Goal: Task Accomplishment & Management: Manage account settings

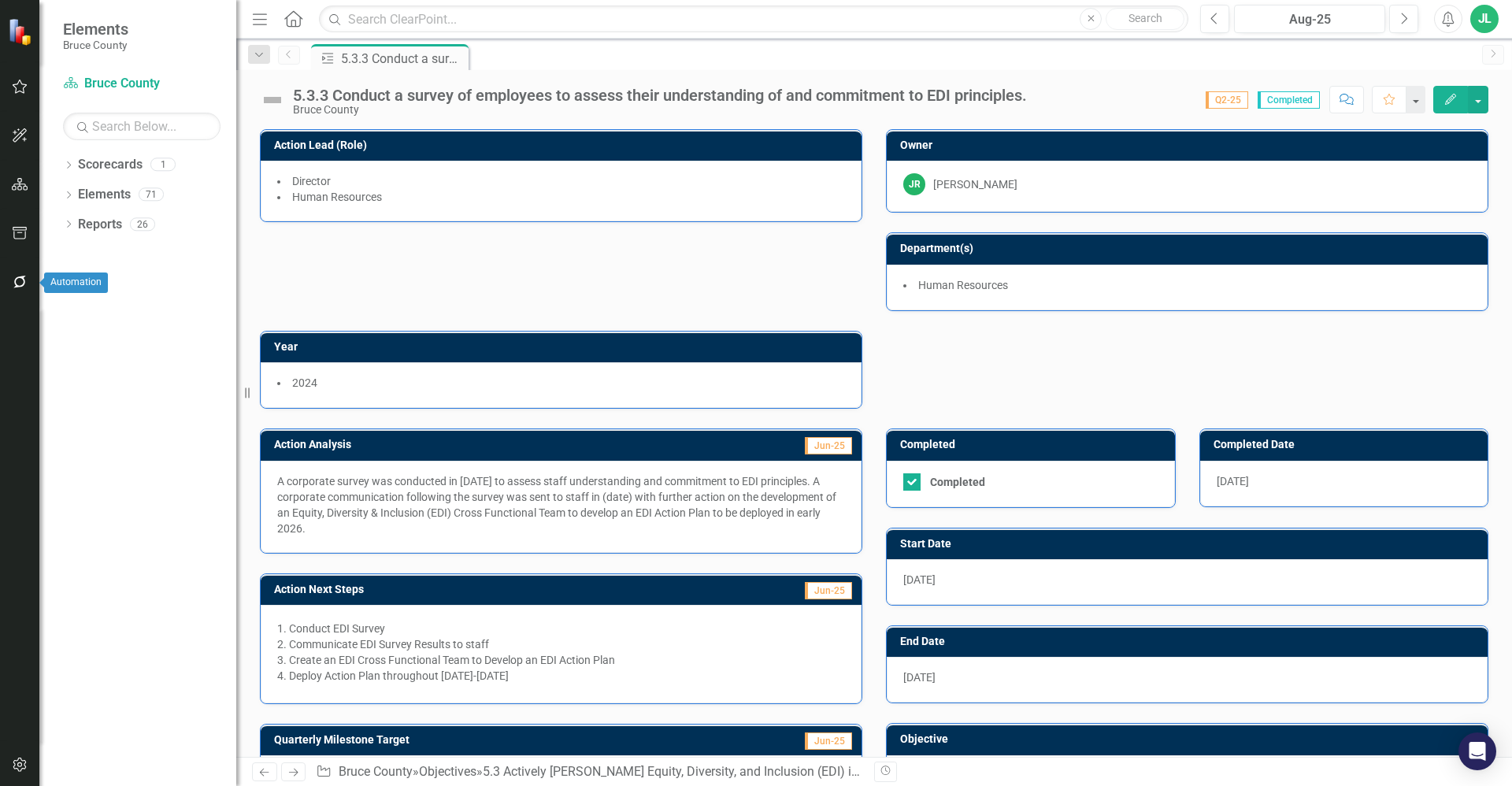
click at [19, 286] on icon "button" at bounding box center [21, 281] width 17 height 12
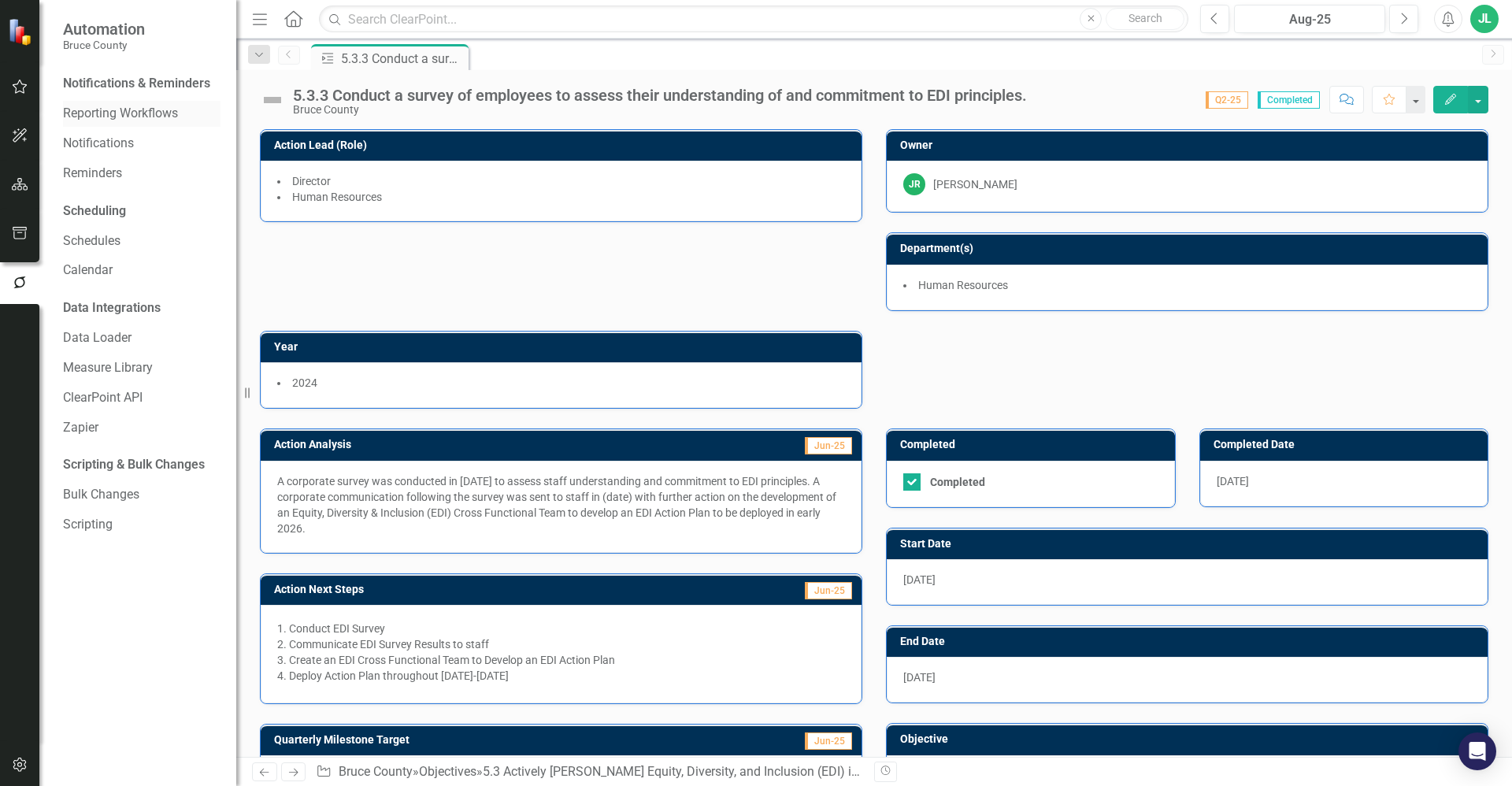
click at [147, 113] on link "Reporting Workflows" at bounding box center [141, 113] width 157 height 18
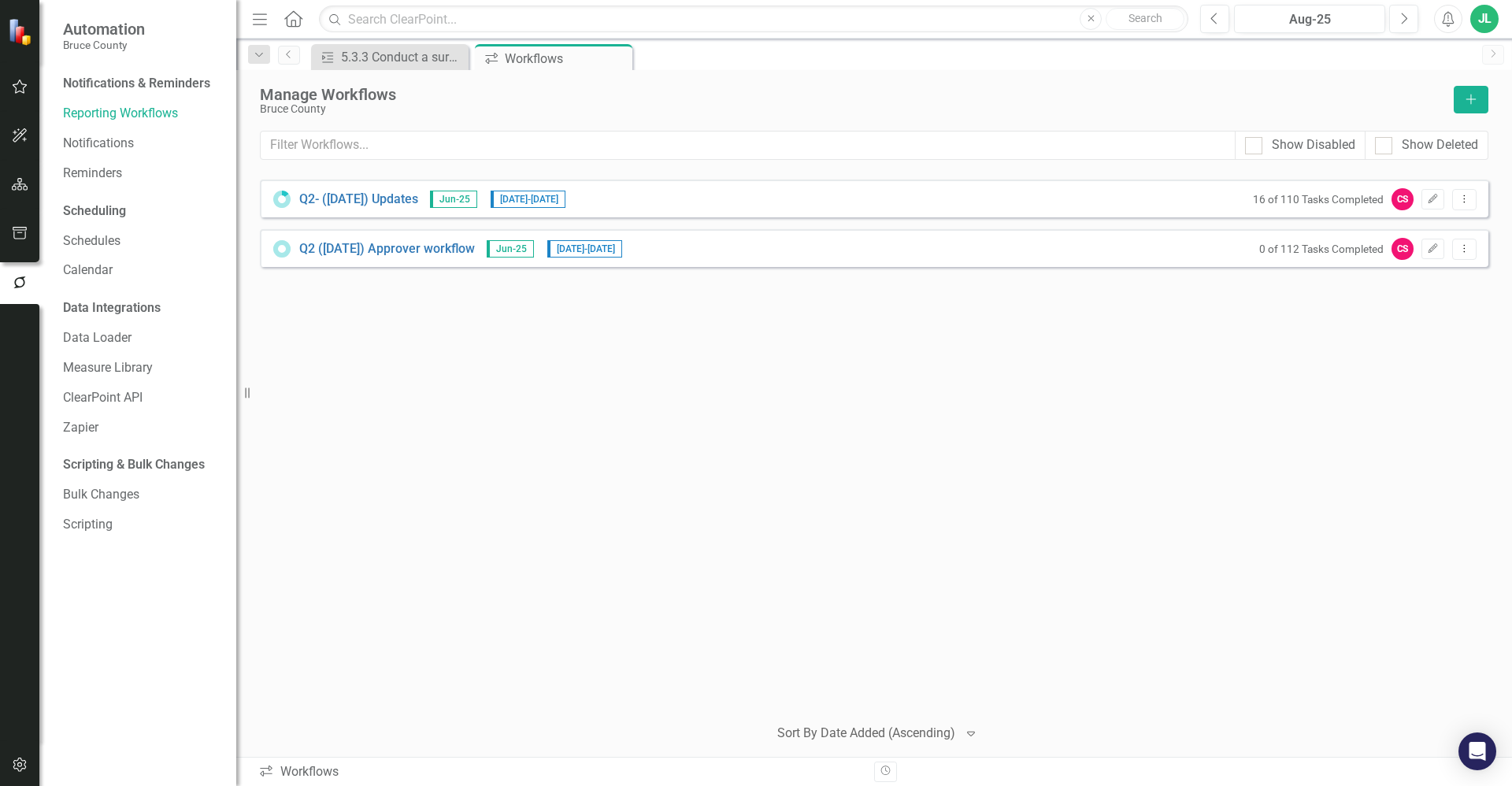
click at [1318, 199] on small "16 of 110 Tasks Completed" at bounding box center [1318, 199] width 131 height 12
click at [1429, 200] on icon "button" at bounding box center [1433, 199] width 9 height 9
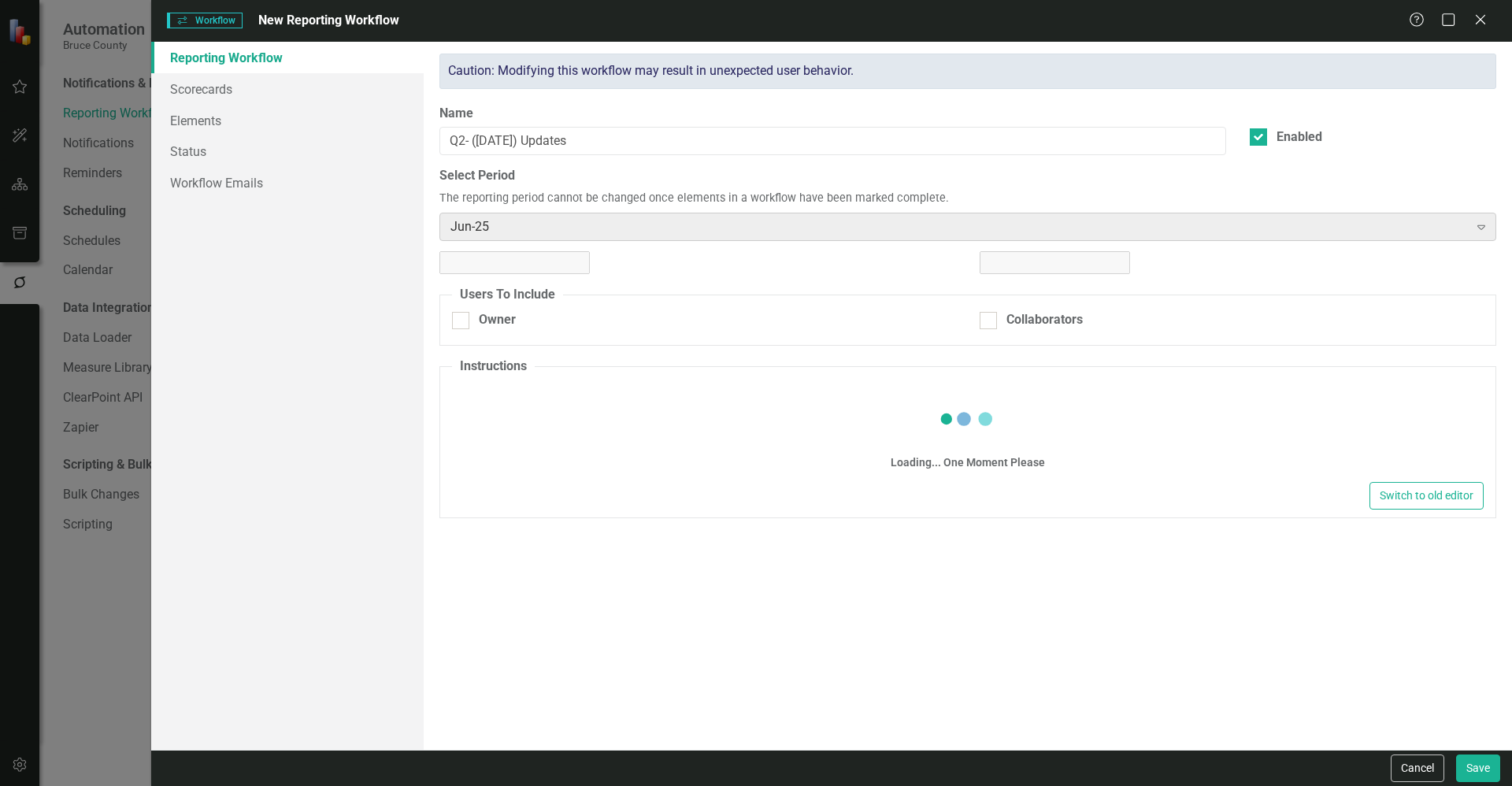
checkbox input "true"
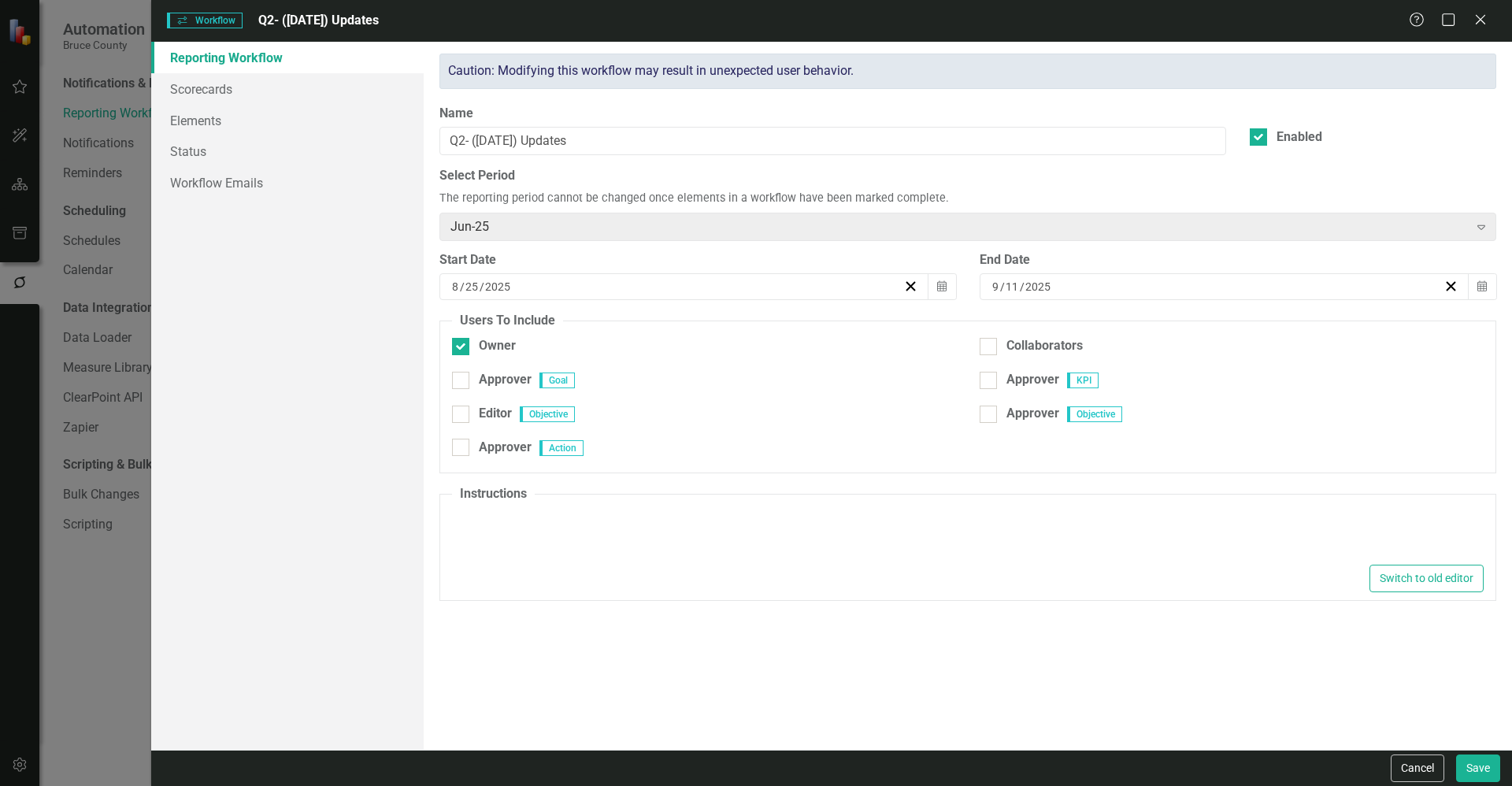
type textarea "<p>Please make updates to your assigned KPIs &amp; Actions for this reporting p…"
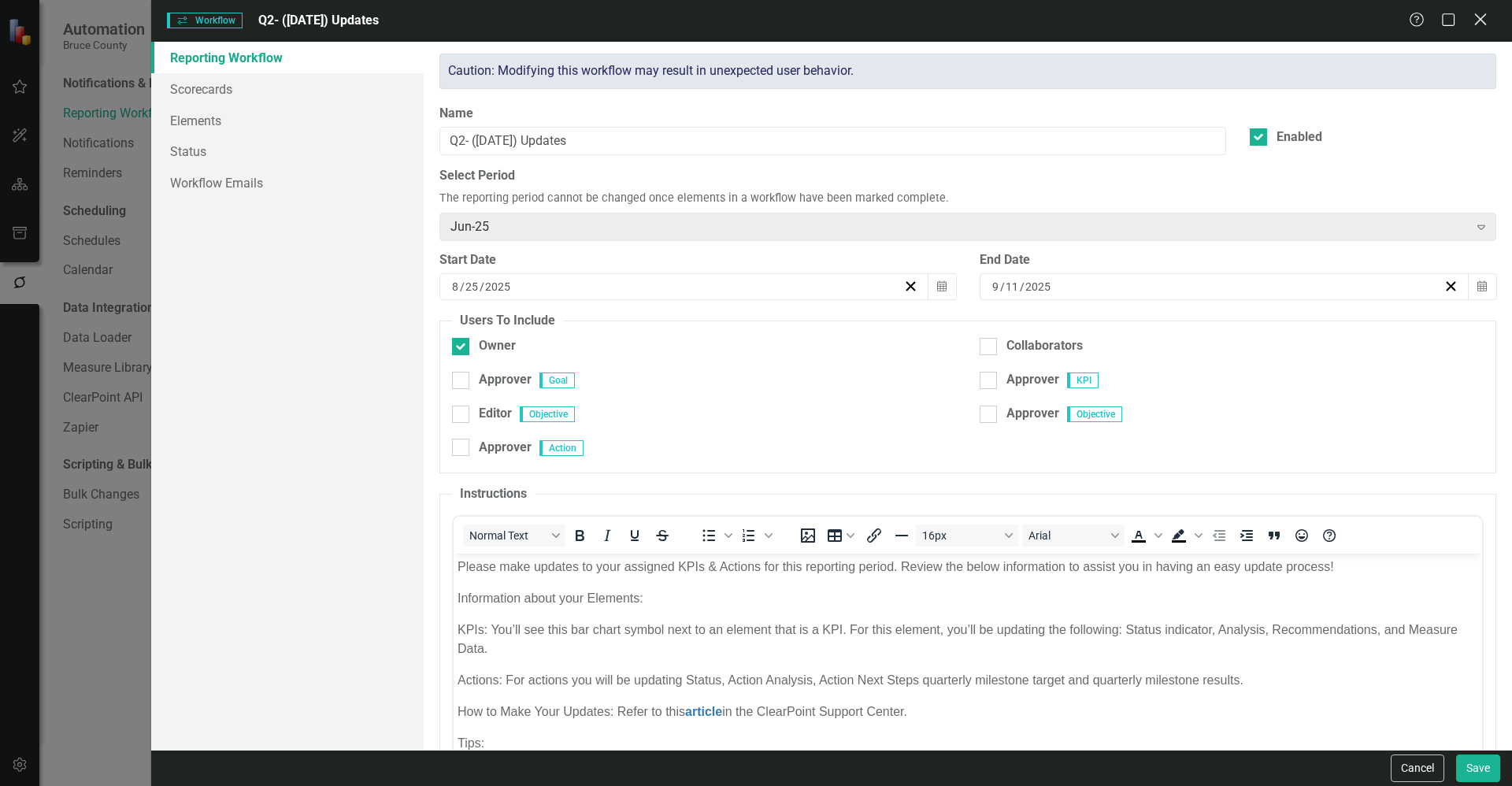
click at [1477, 19] on icon "Close" at bounding box center [1479, 20] width 20 height 15
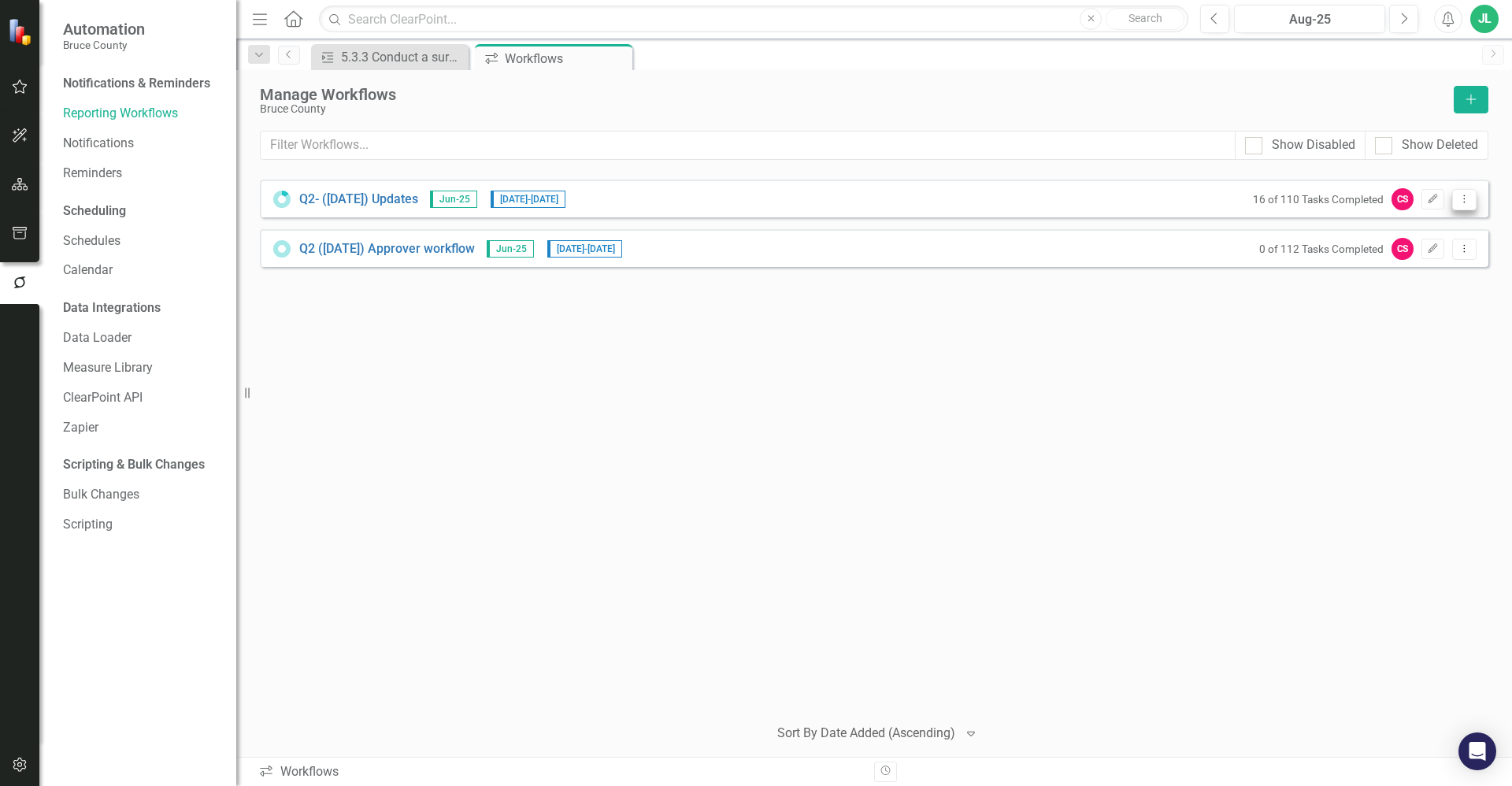
click at [1458, 202] on icon "Dropdown Menu" at bounding box center [1464, 199] width 13 height 10
click at [1393, 223] on link "Preview Preview Workflow" at bounding box center [1402, 225] width 146 height 29
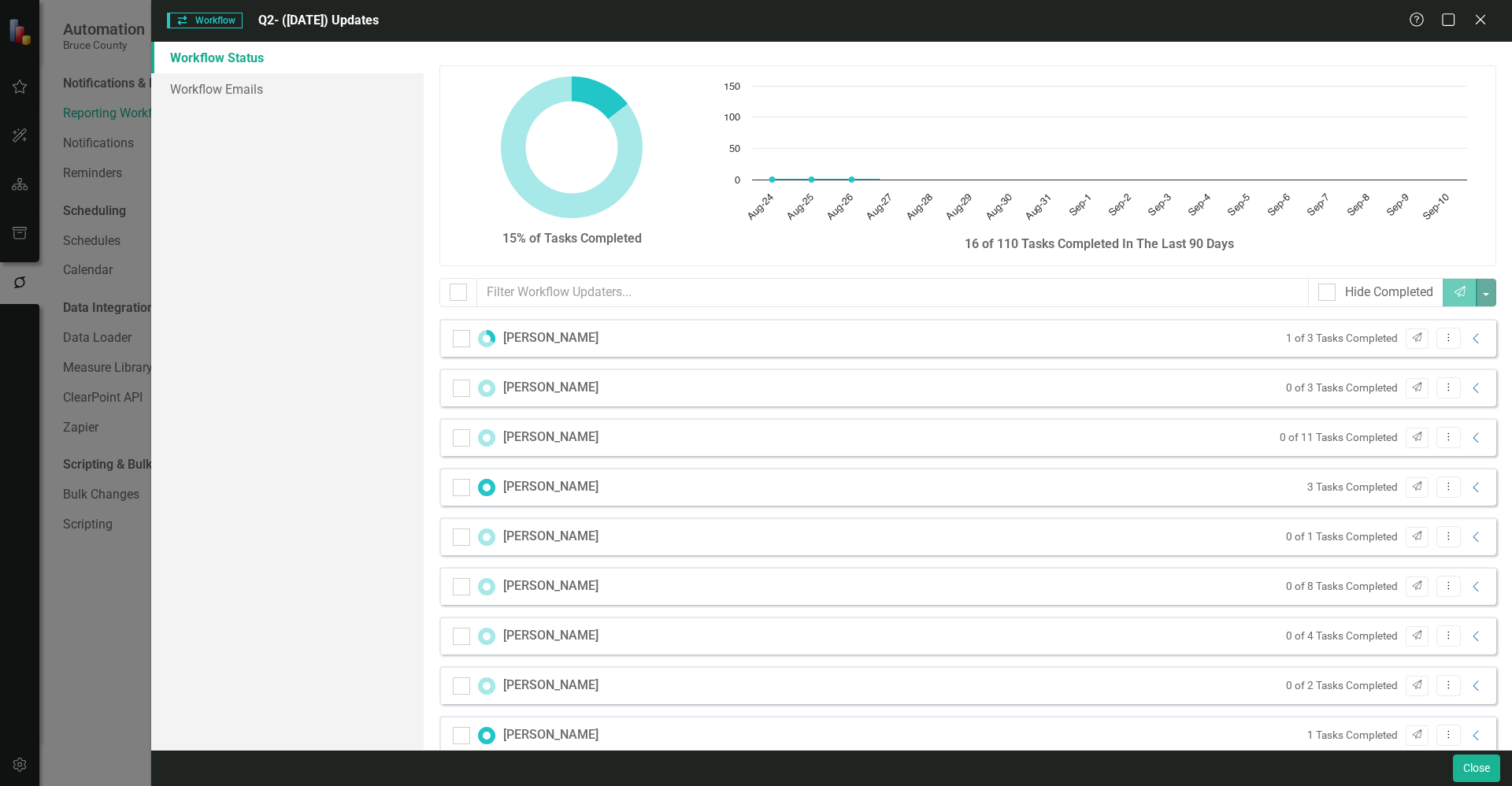
checkbox input "false"
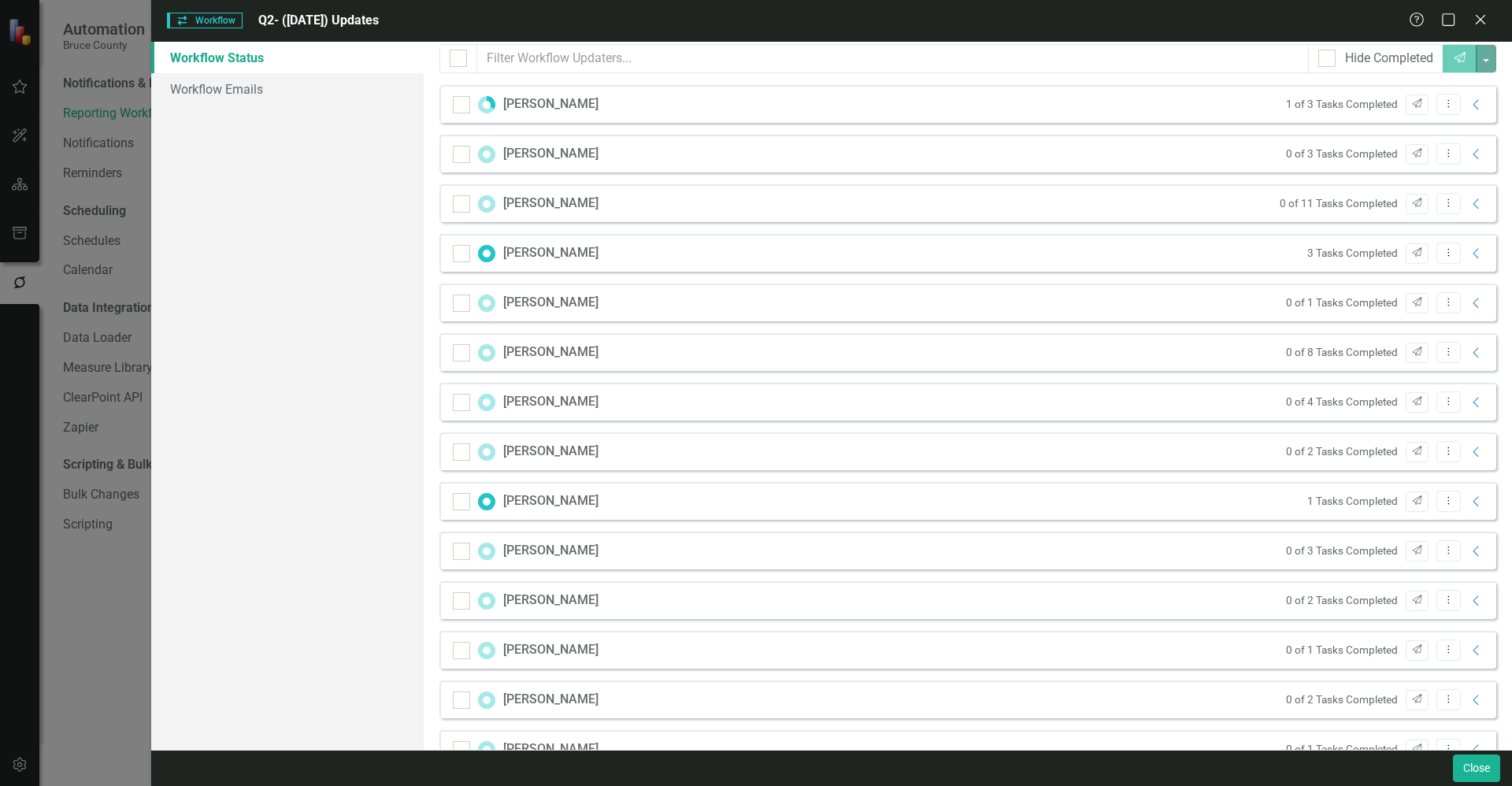
scroll to position [237, 0]
click at [1469, 401] on icon "Collapse" at bounding box center [1476, 400] width 16 height 12
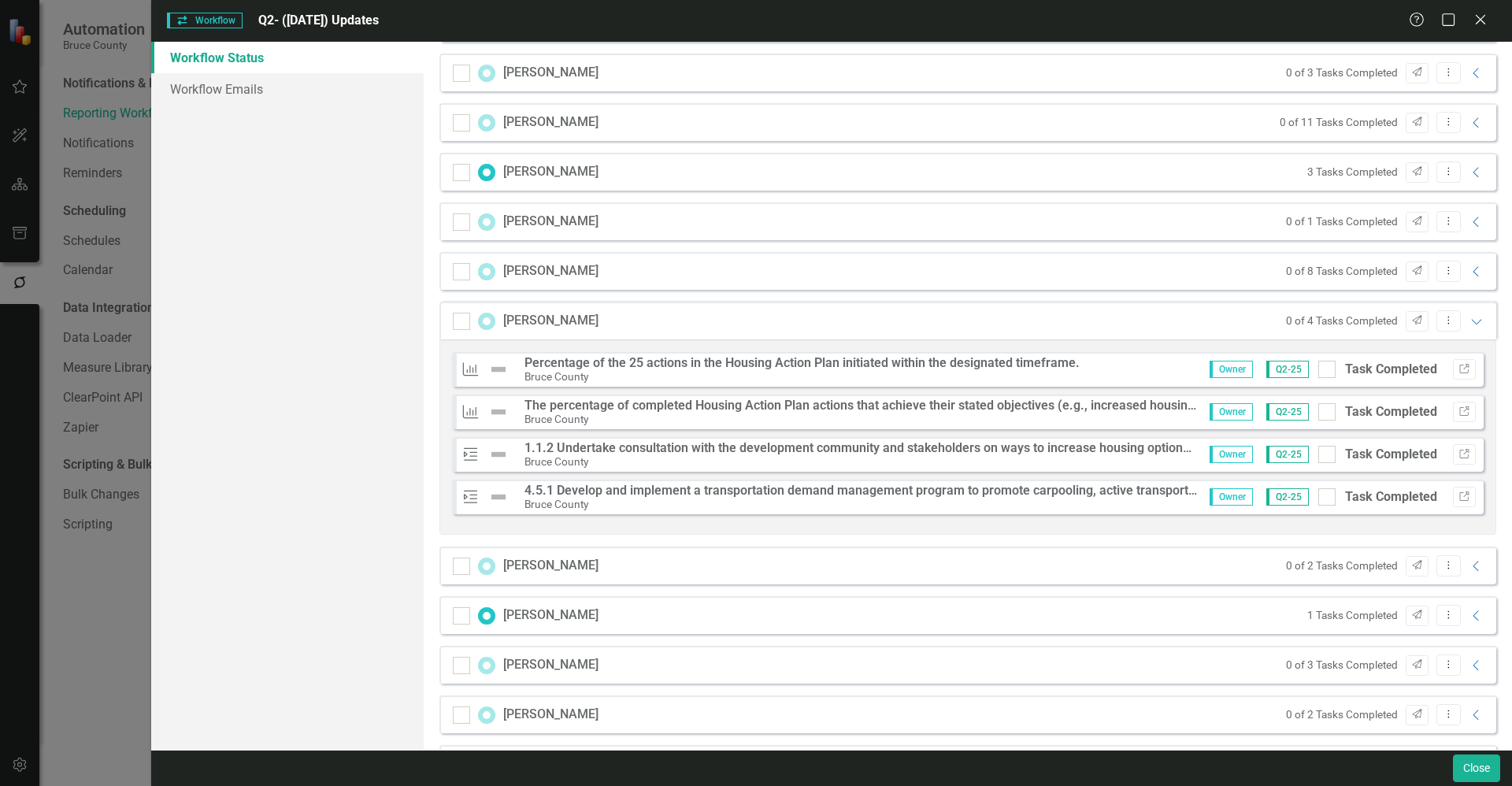
scroll to position [177, 0]
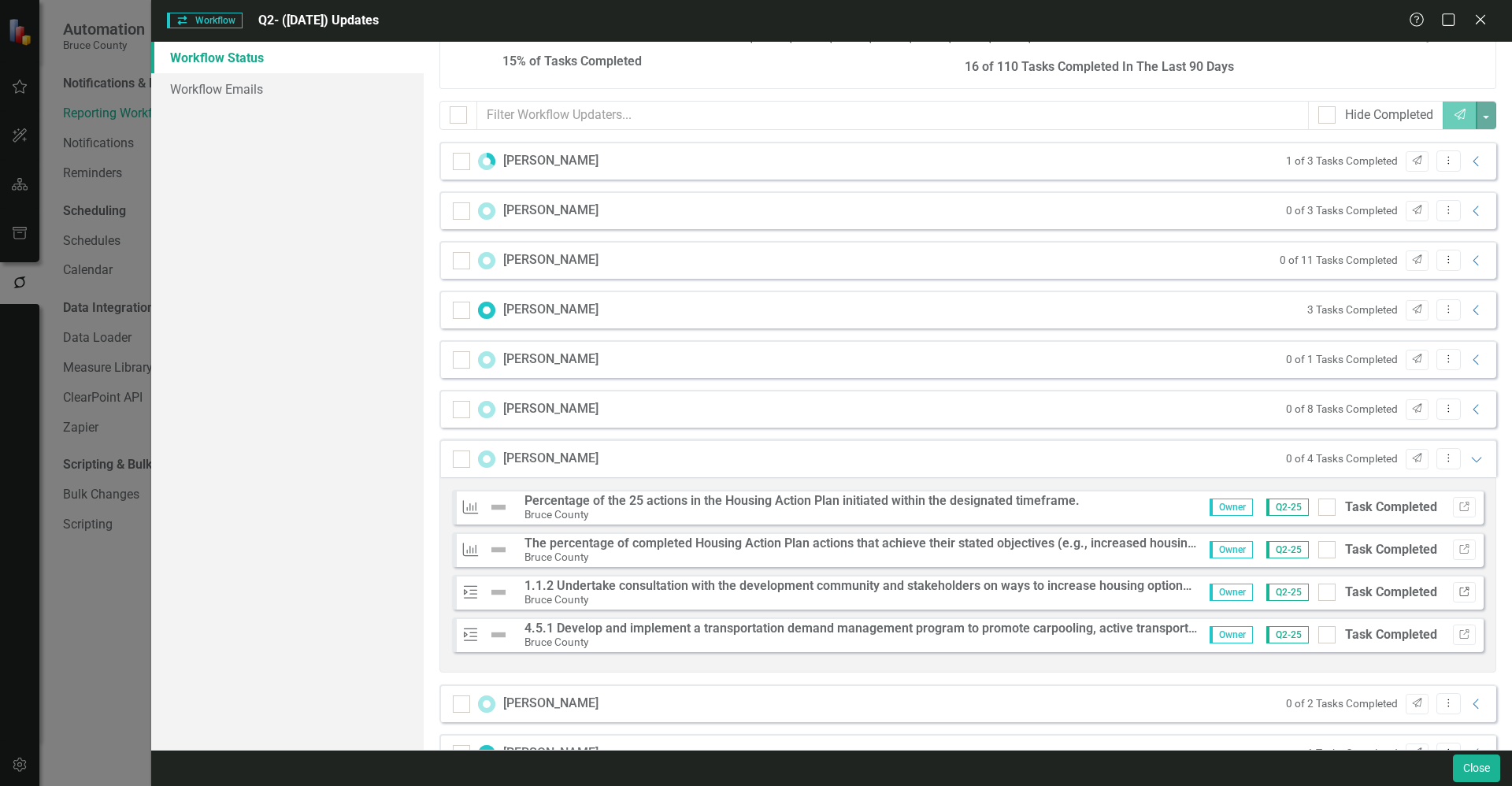
click at [1458, 590] on icon "Link" at bounding box center [1464, 592] width 12 height 9
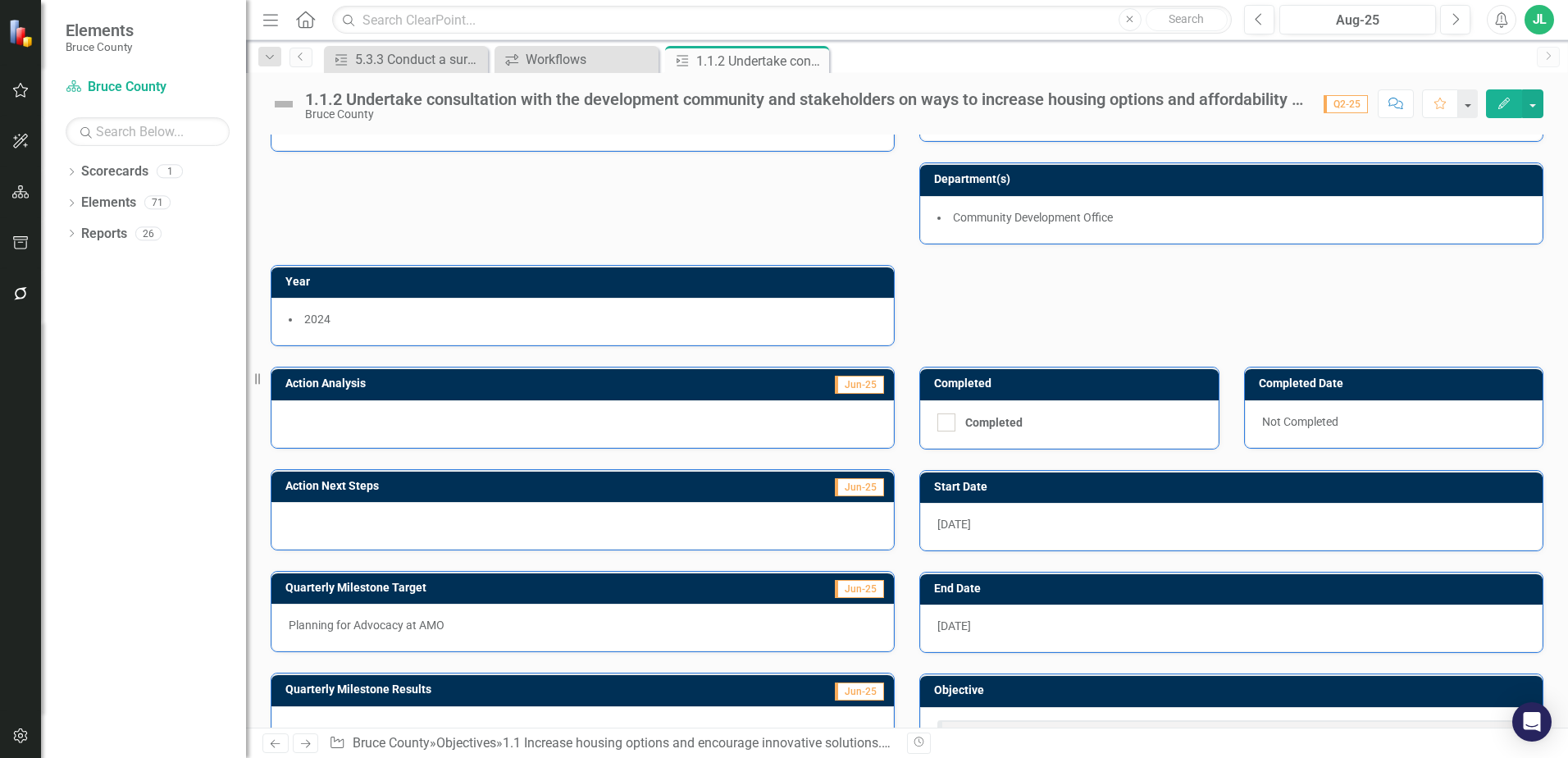
scroll to position [151, 0]
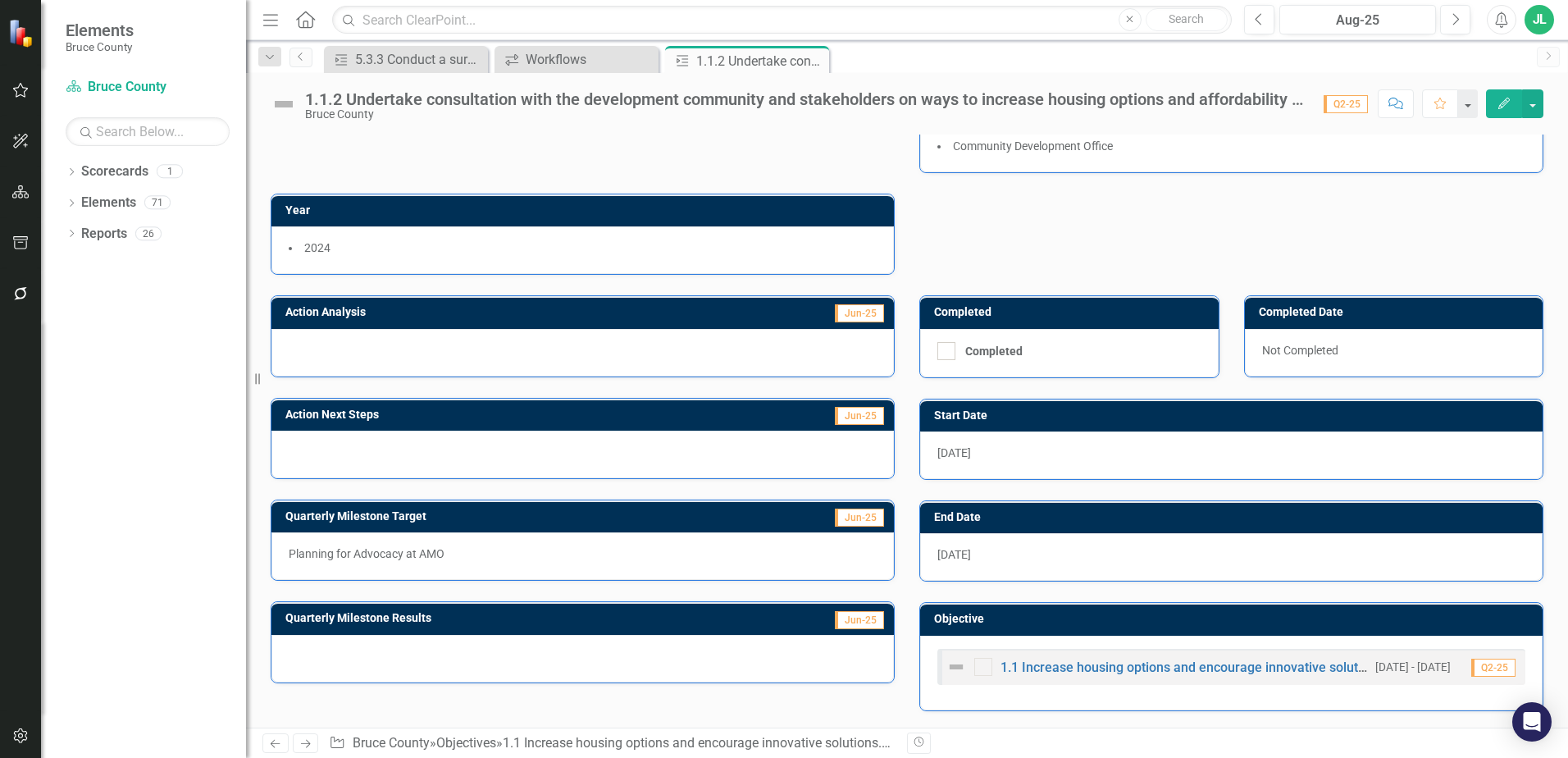
click at [967, 561] on span "[DATE]" at bounding box center [954, 554] width 33 height 13
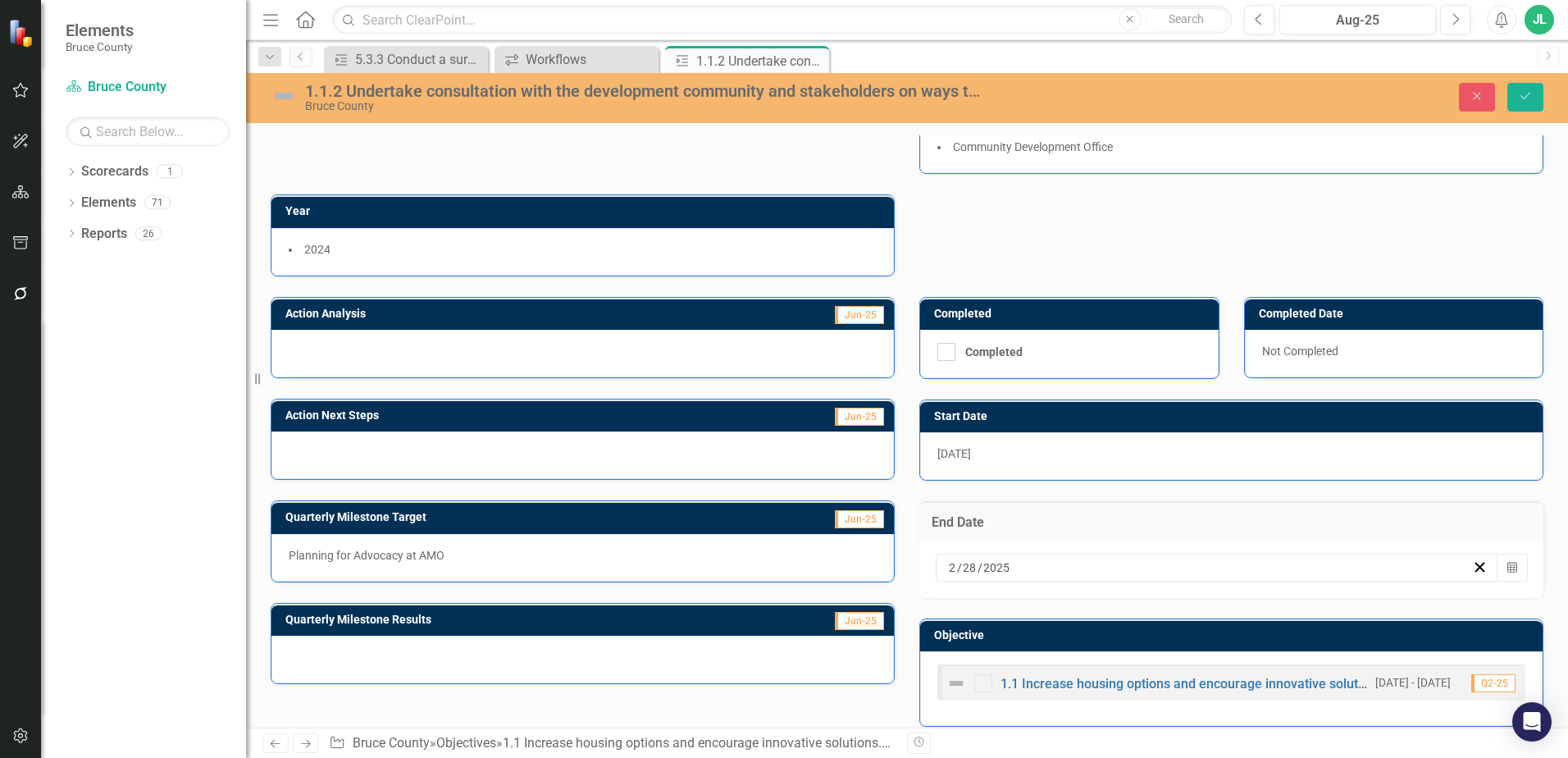
click at [1041, 569] on div "[DATE]" at bounding box center [1209, 568] width 526 height 17
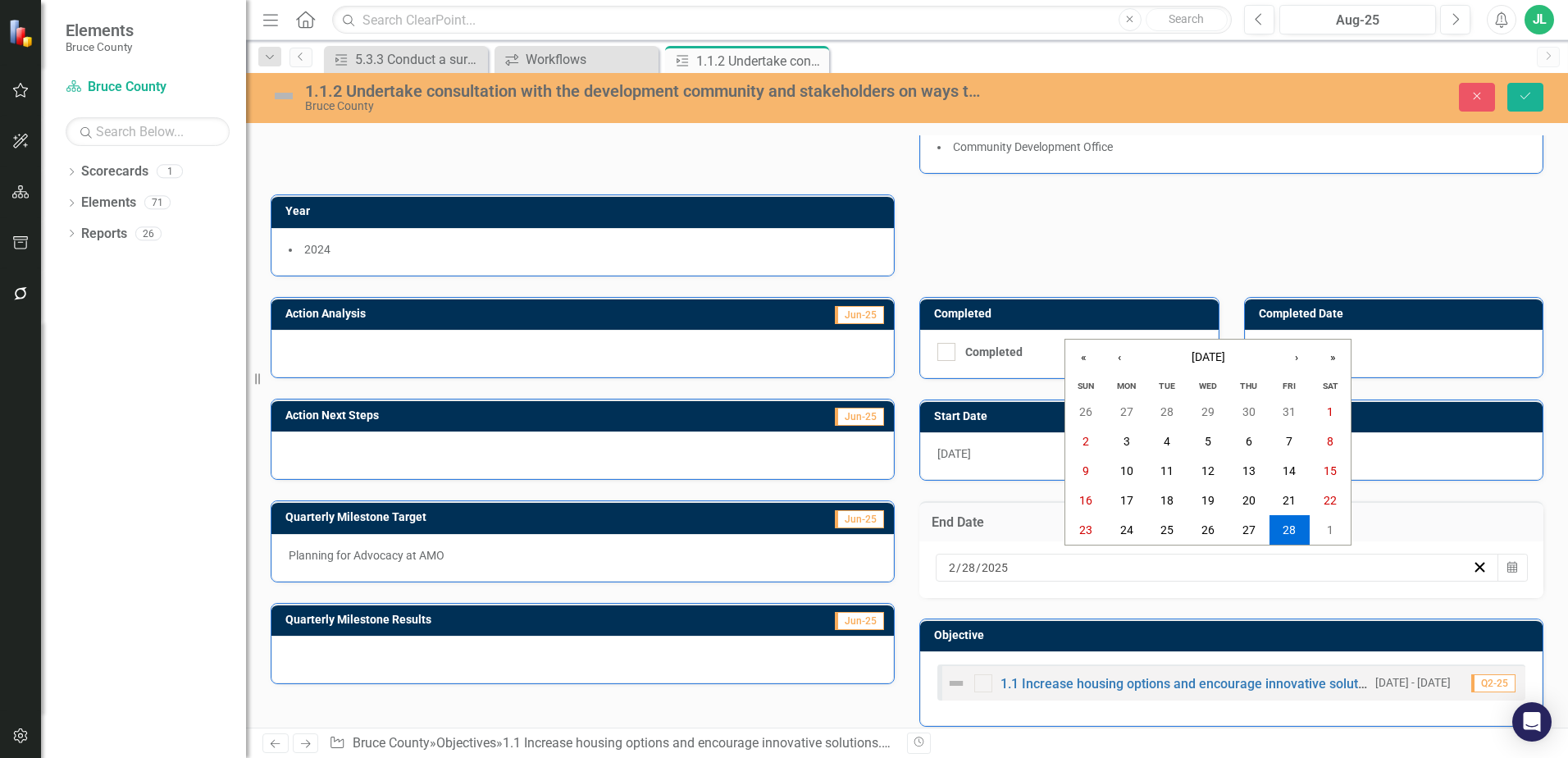
click at [1071, 207] on div "Action Lead (Role) Commissioner CDO Owner CD [PERSON_NAME] Department(s) Commun…" at bounding box center [907, 120] width 1297 height 312
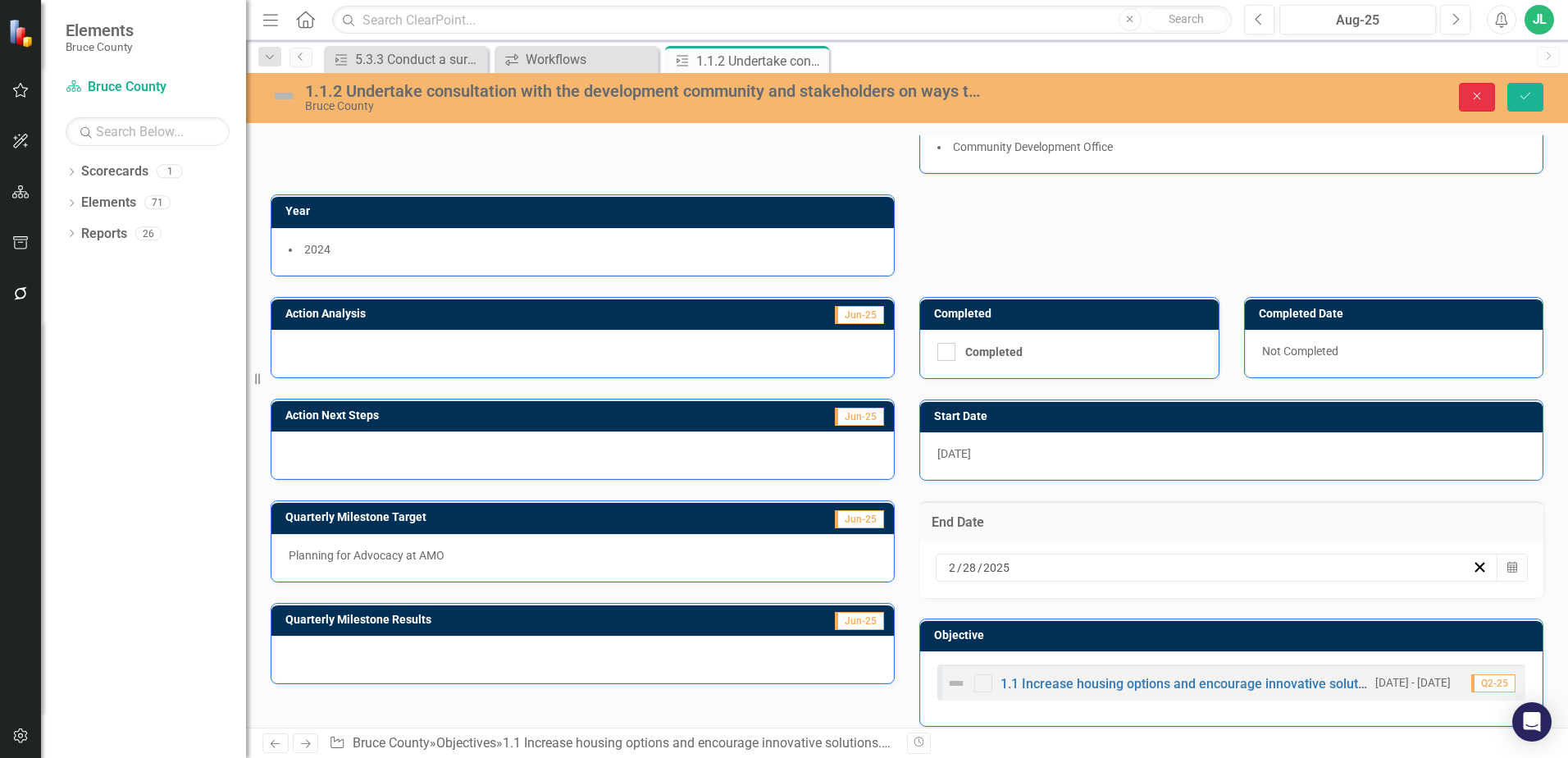
click at [1486, 90] on button "Close" at bounding box center [1477, 96] width 36 height 28
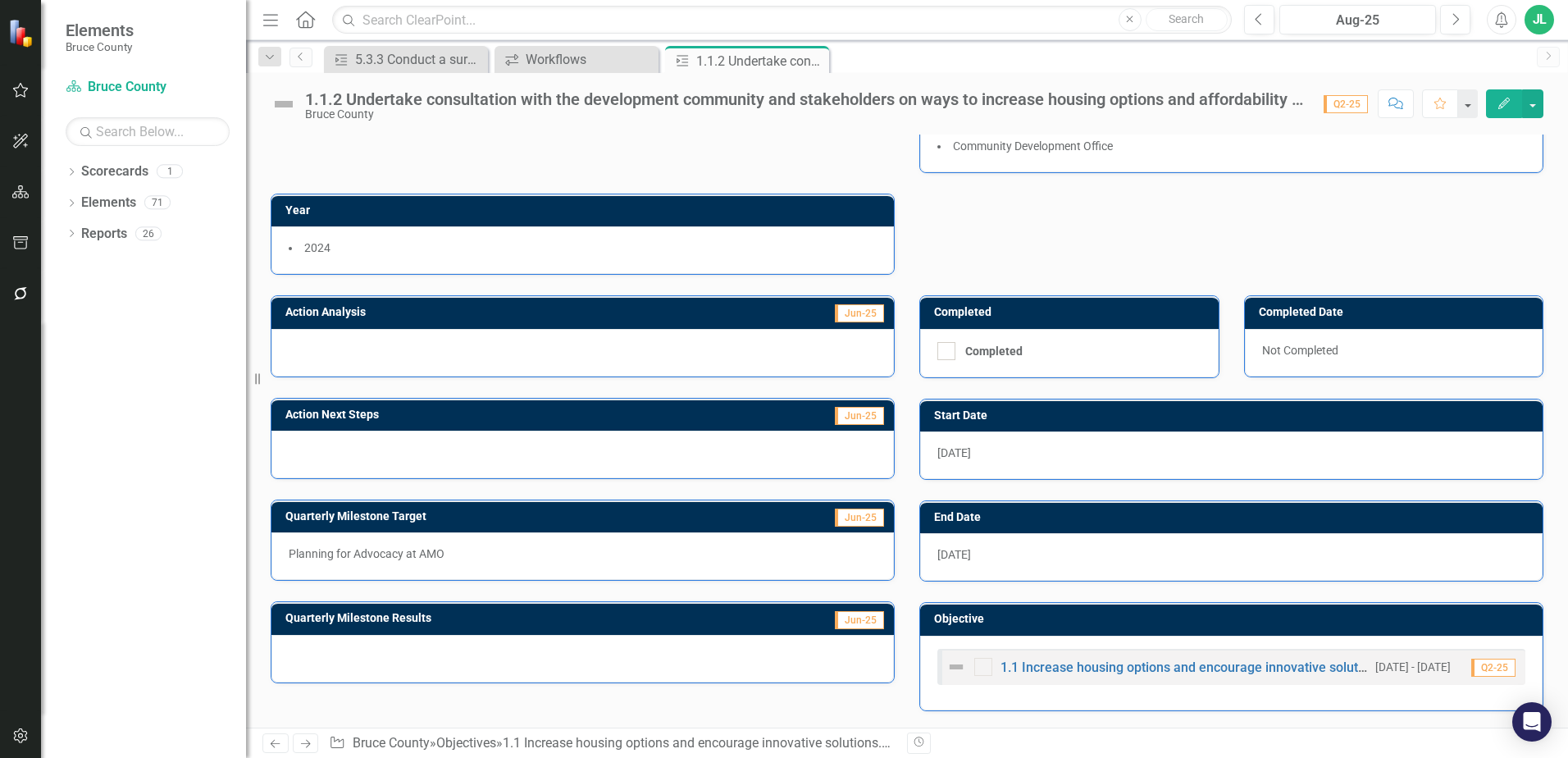
drag, startPoint x: 453, startPoint y: 564, endPoint x: 292, endPoint y: 544, distance: 162.2
click at [292, 544] on div "Planning for Advocacy at AMO" at bounding box center [583, 556] width 622 height 47
click at [308, 552] on p "Planning for Advocacy at AMO" at bounding box center [582, 554] width 588 height 17
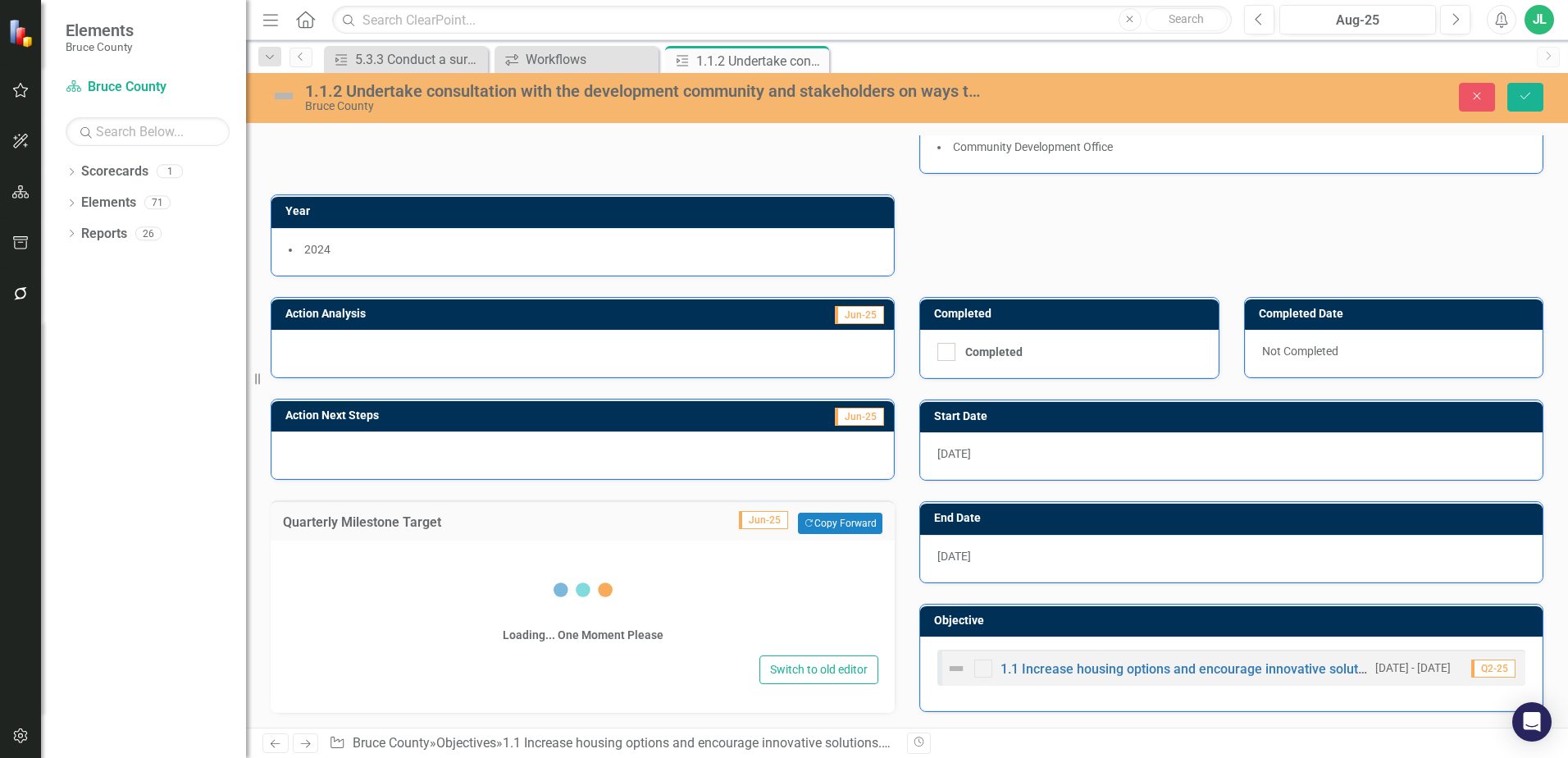
click at [308, 552] on div "Loading... One Moment Please Switch to old editor" at bounding box center [583, 626] width 624 height 172
click at [403, 556] on div "Loading... One Moment Please" at bounding box center [582, 602] width 592 height 98
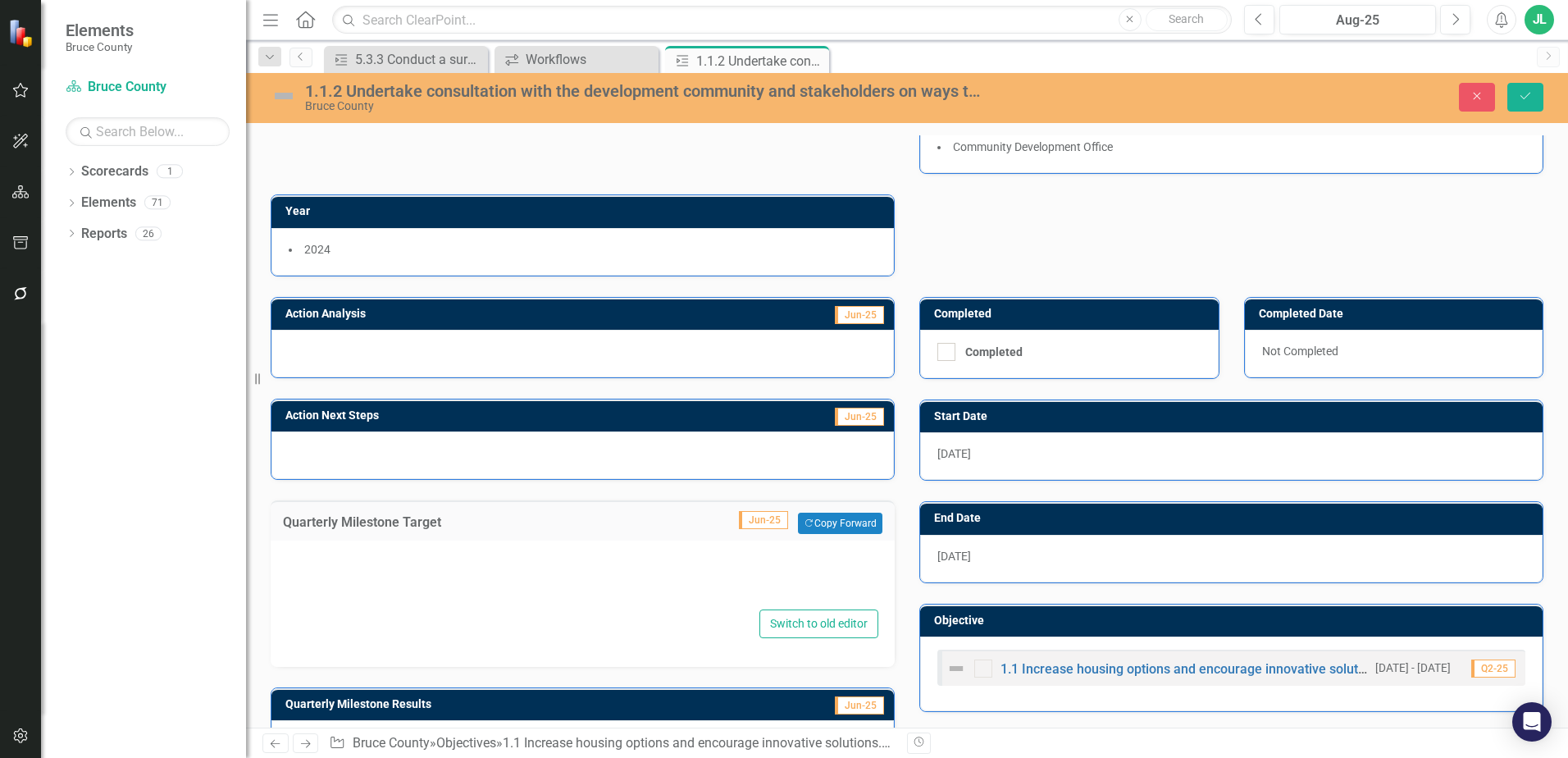
type textarea "<p>Planning for Advocacy at AMO</p>"
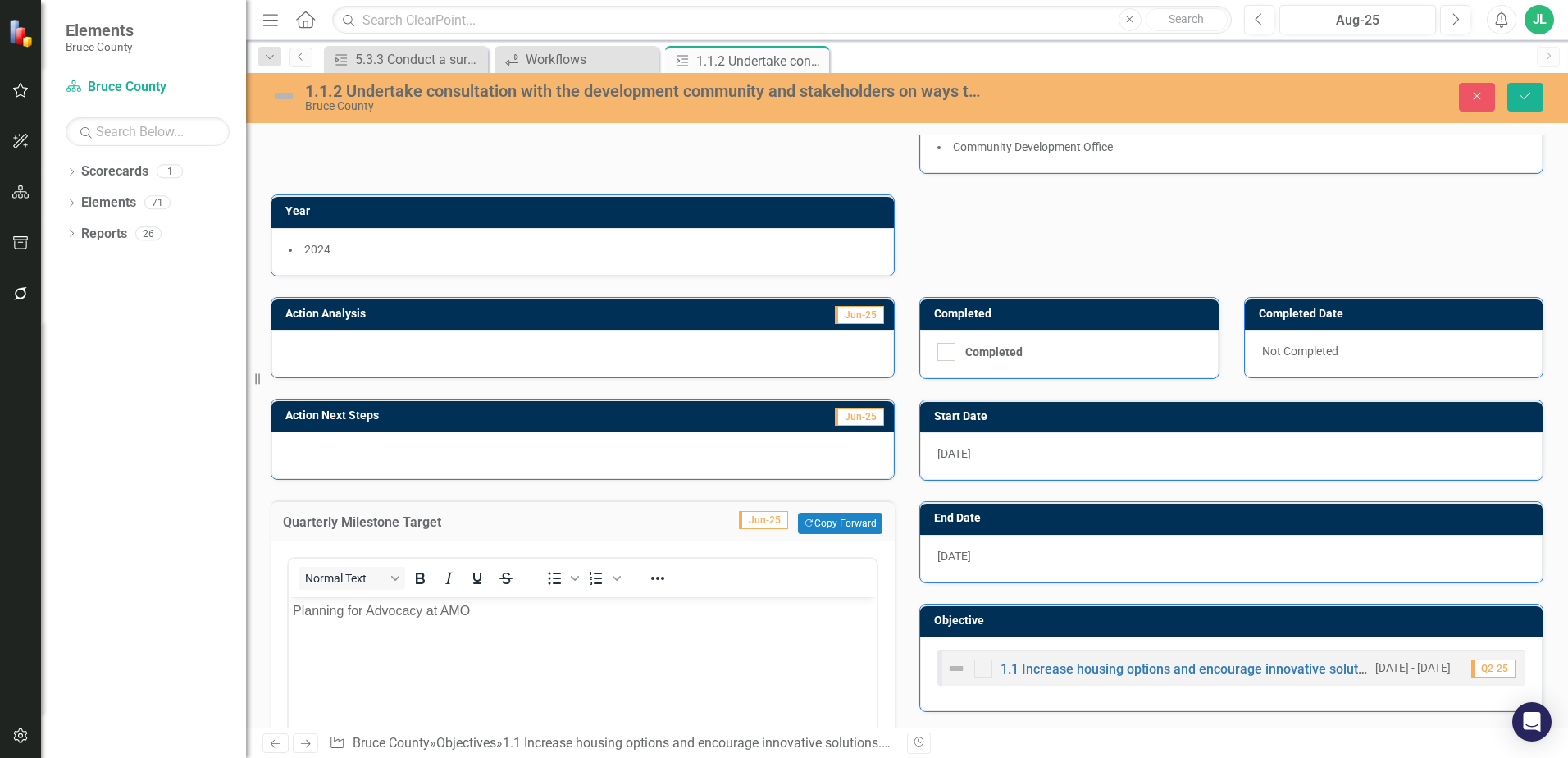
scroll to position [0, 0]
click at [1045, 207] on div "Action Lead (Role) Commissioner CDO Owner CD [PERSON_NAME] Department(s) Commun…" at bounding box center [907, 120] width 1297 height 312
click at [1488, 92] on button "Close" at bounding box center [1477, 96] width 36 height 28
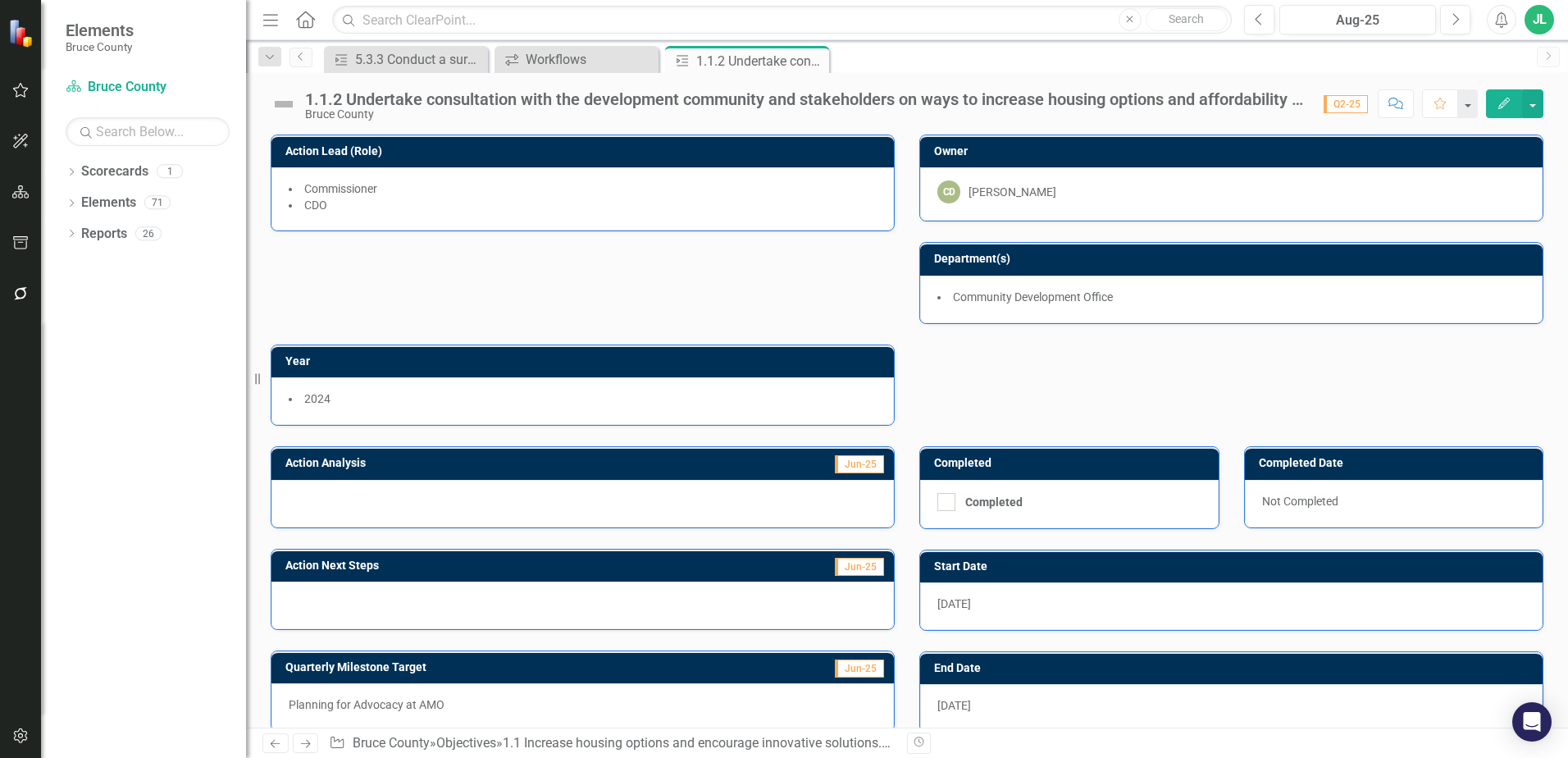
click at [701, 287] on div "Action Lead (Role) Commissioner CDO Owner CD [PERSON_NAME] Department(s) Commun…" at bounding box center [907, 270] width 1297 height 312
click at [570, 62] on div "Workflows" at bounding box center [580, 59] width 108 height 21
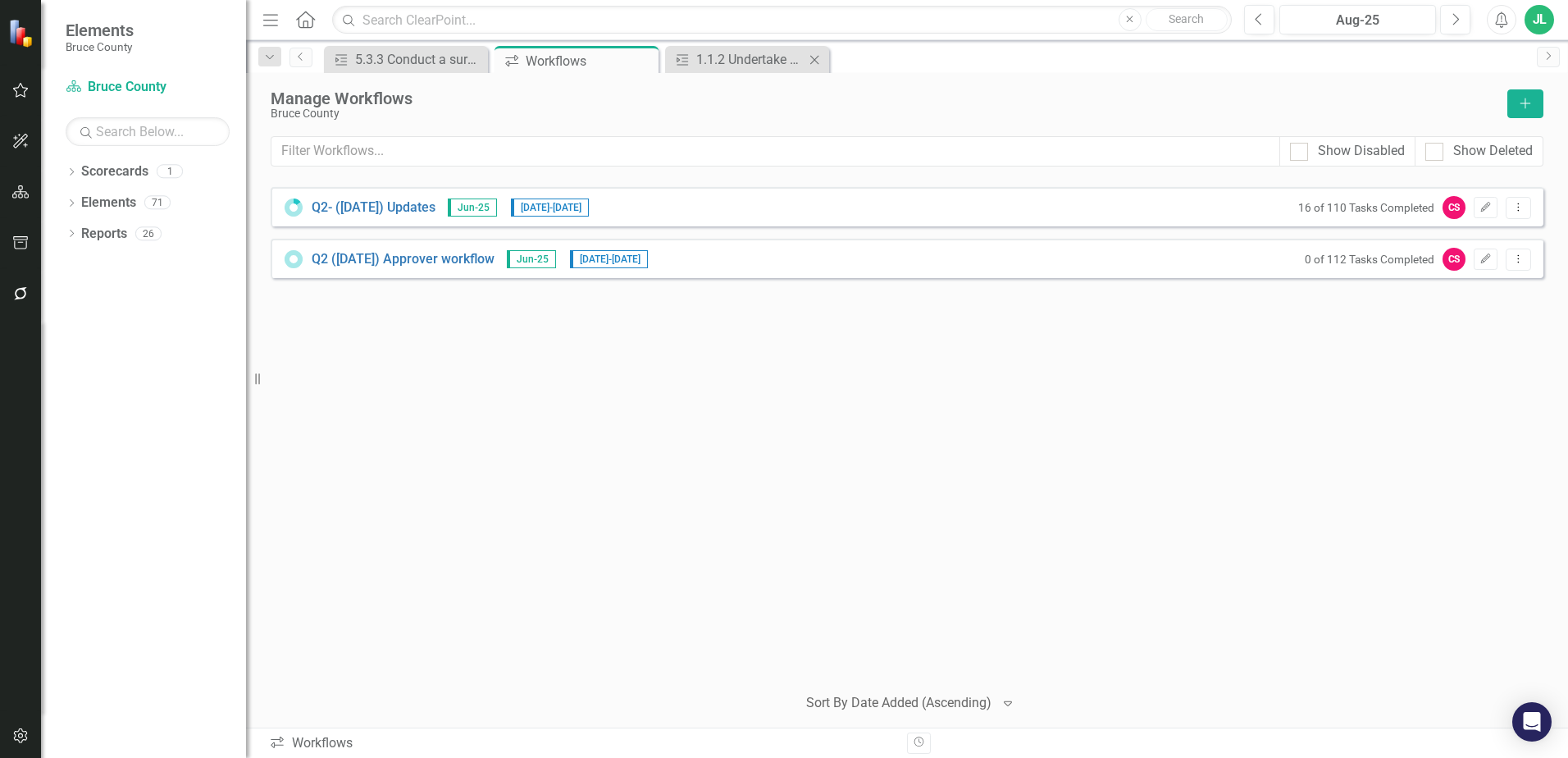
click at [756, 70] on div "Action 1.1.2 Undertake consultation with the development community and stakehol…" at bounding box center [747, 60] width 164 height 27
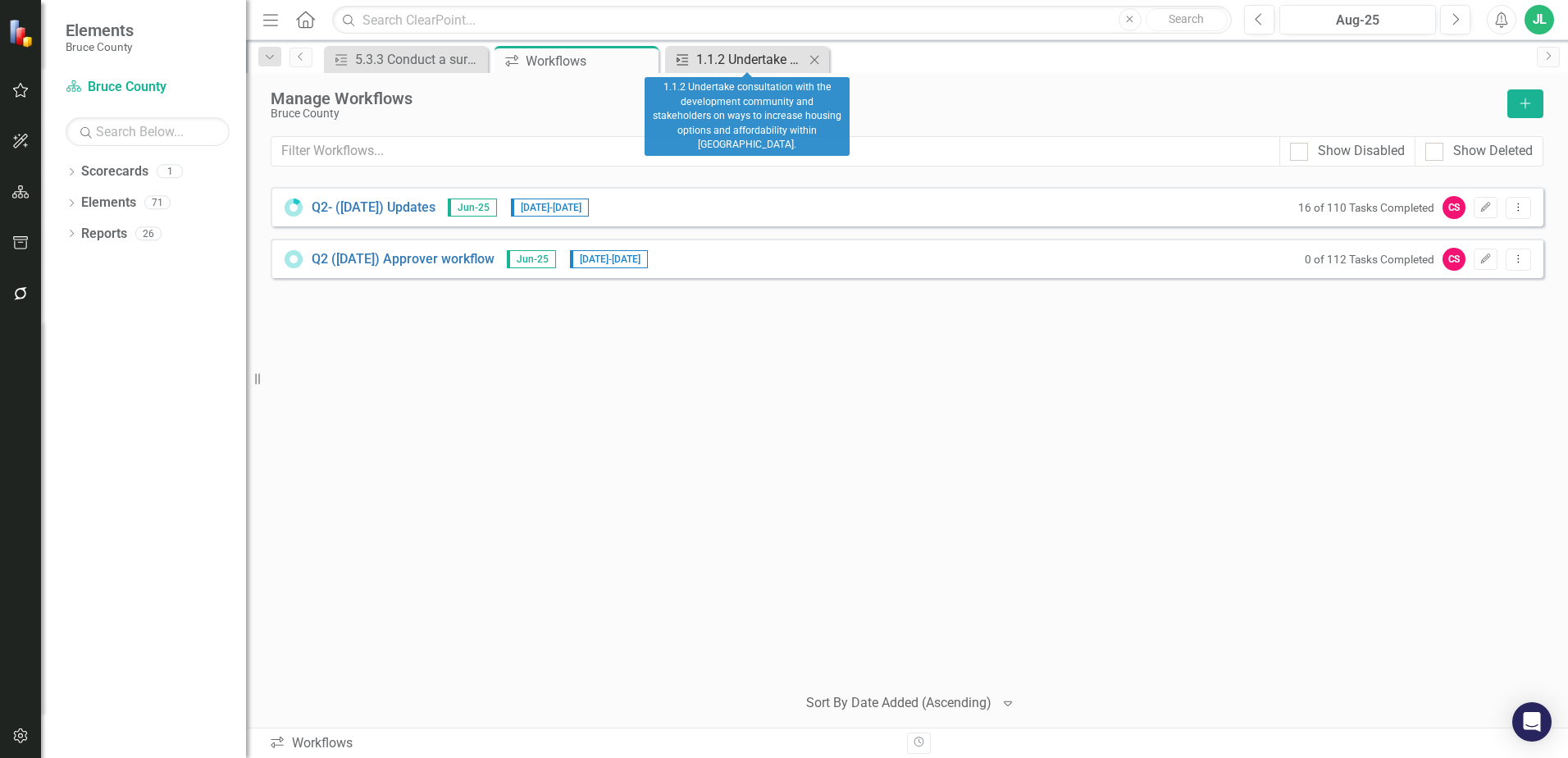
click at [758, 63] on div "1.1.2 Undertake consultation with the development community and stakeholders on…" at bounding box center [750, 59] width 108 height 21
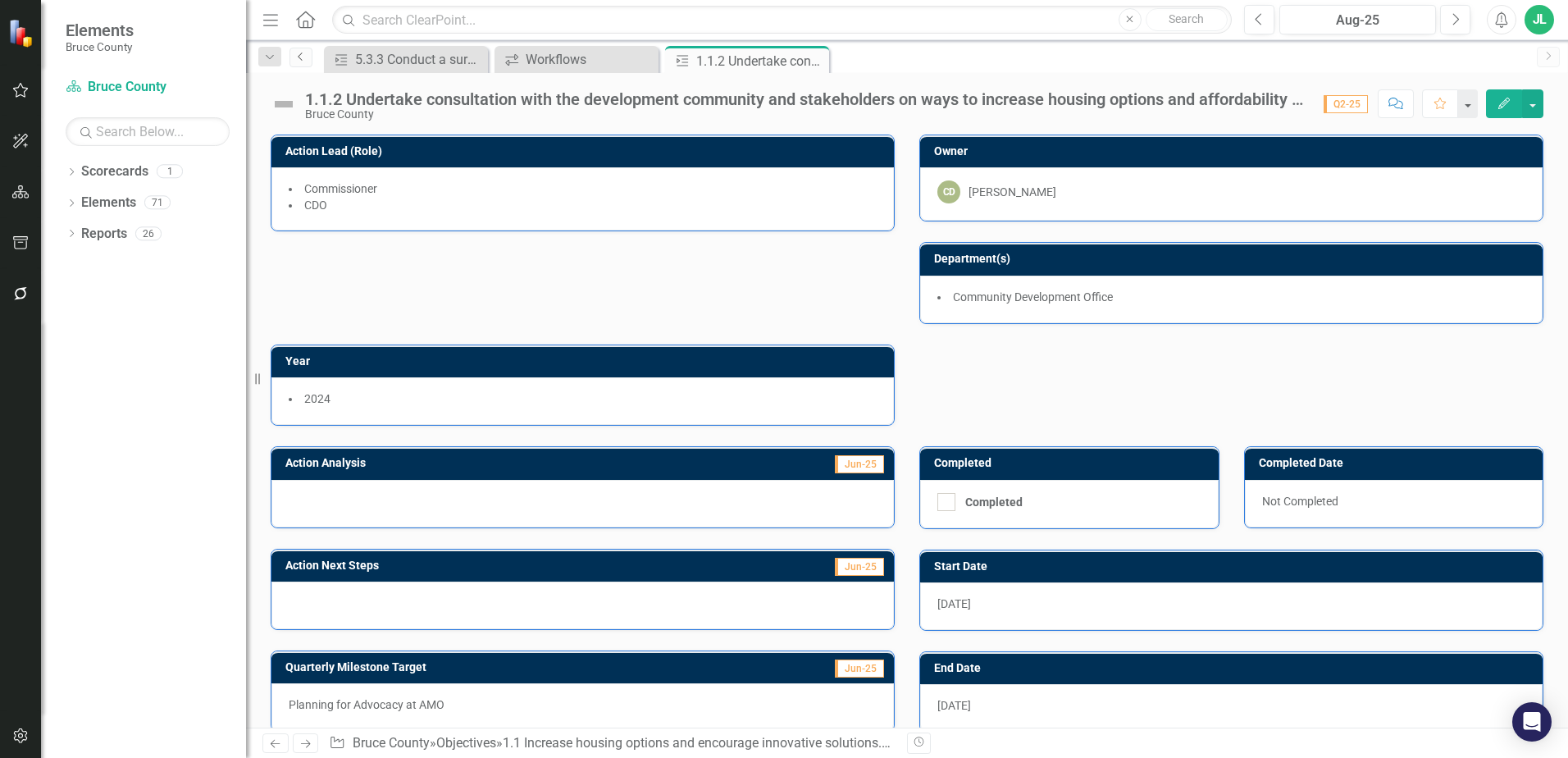
click at [307, 57] on icon "Previous" at bounding box center [300, 57] width 13 height 10
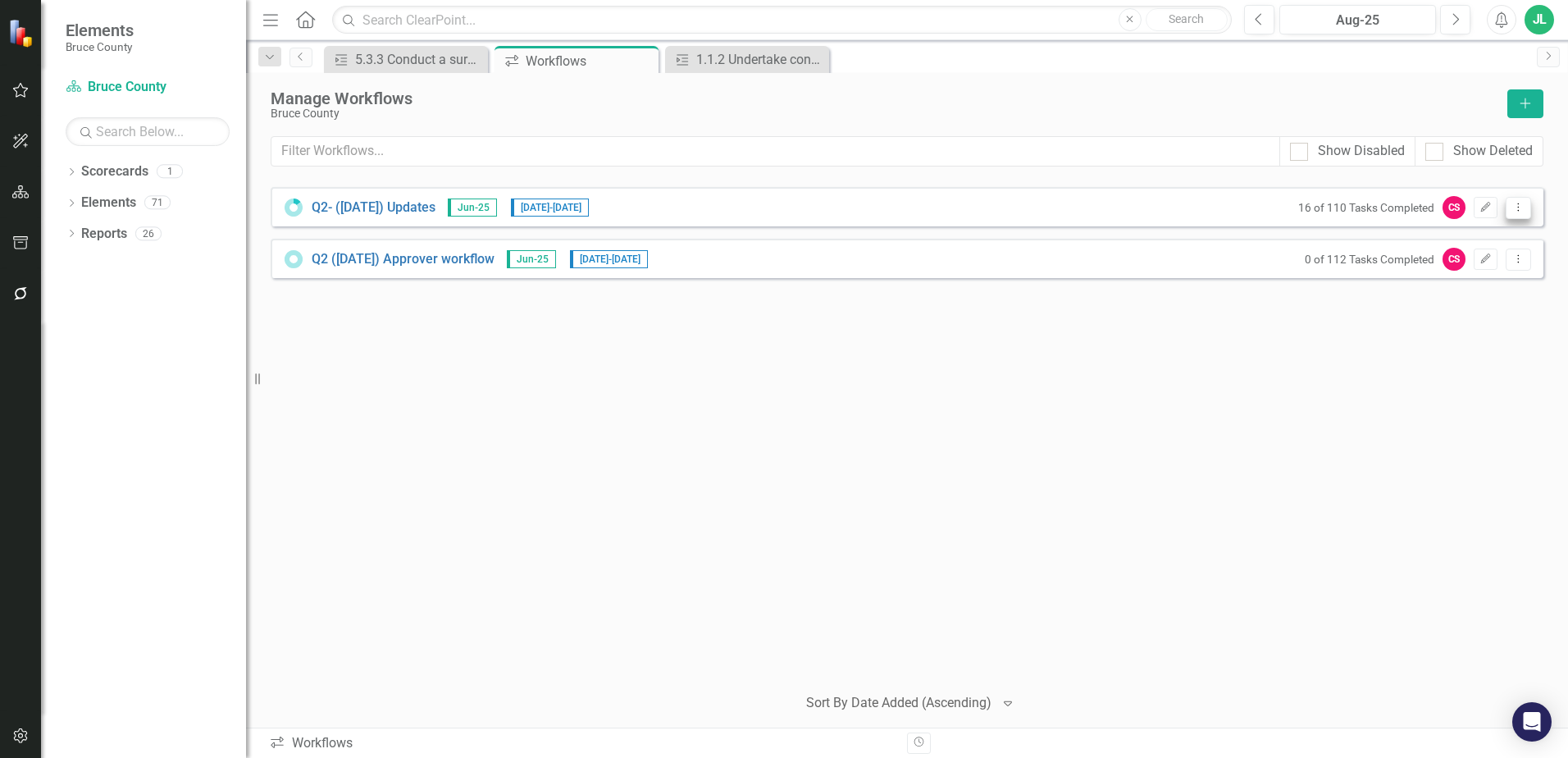
click at [1514, 207] on icon "Dropdown Menu" at bounding box center [1518, 207] width 14 height 11
click at [1483, 243] on link "Preview Preview Workflow" at bounding box center [1454, 235] width 152 height 30
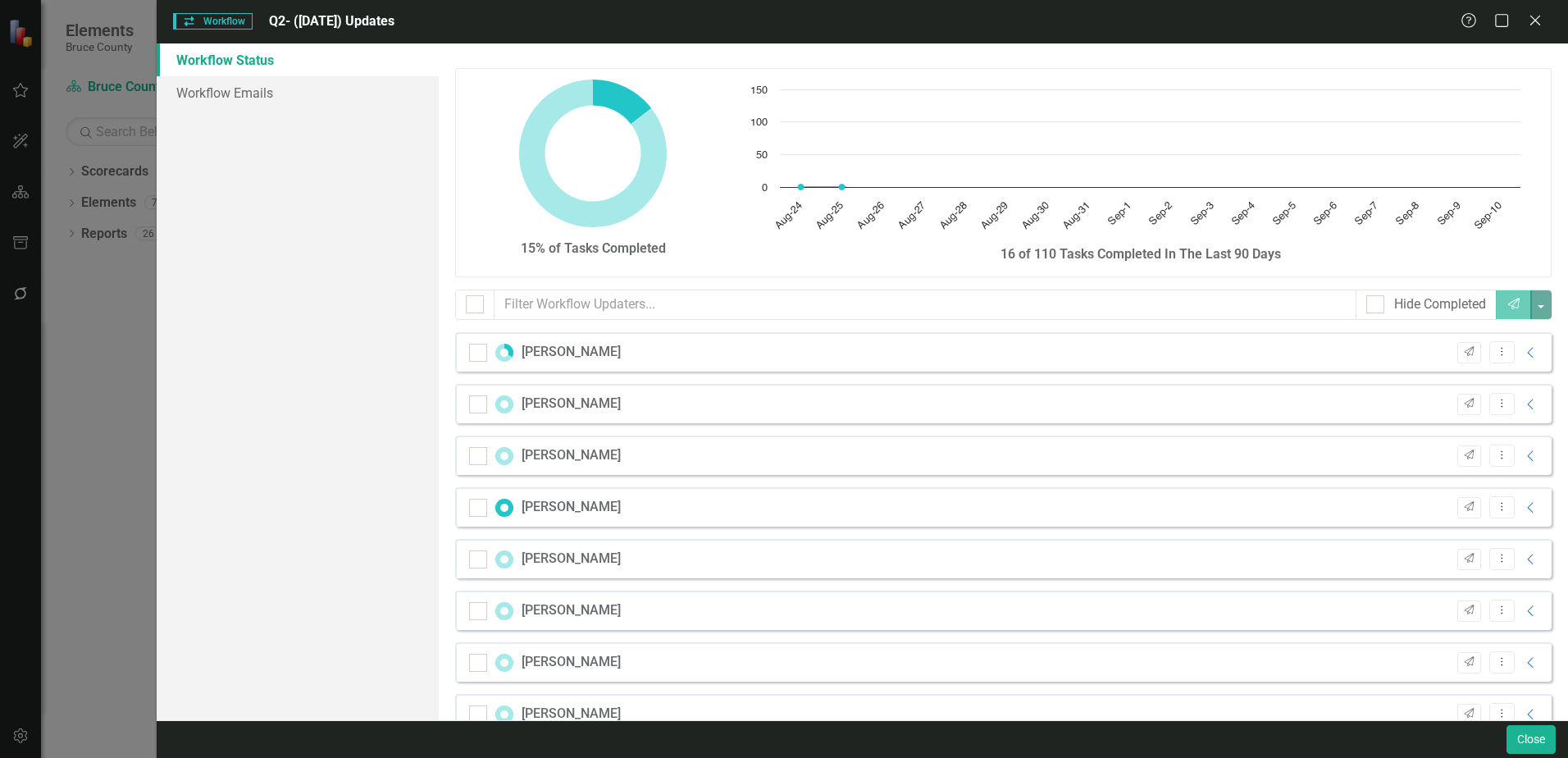
checkbox input "false"
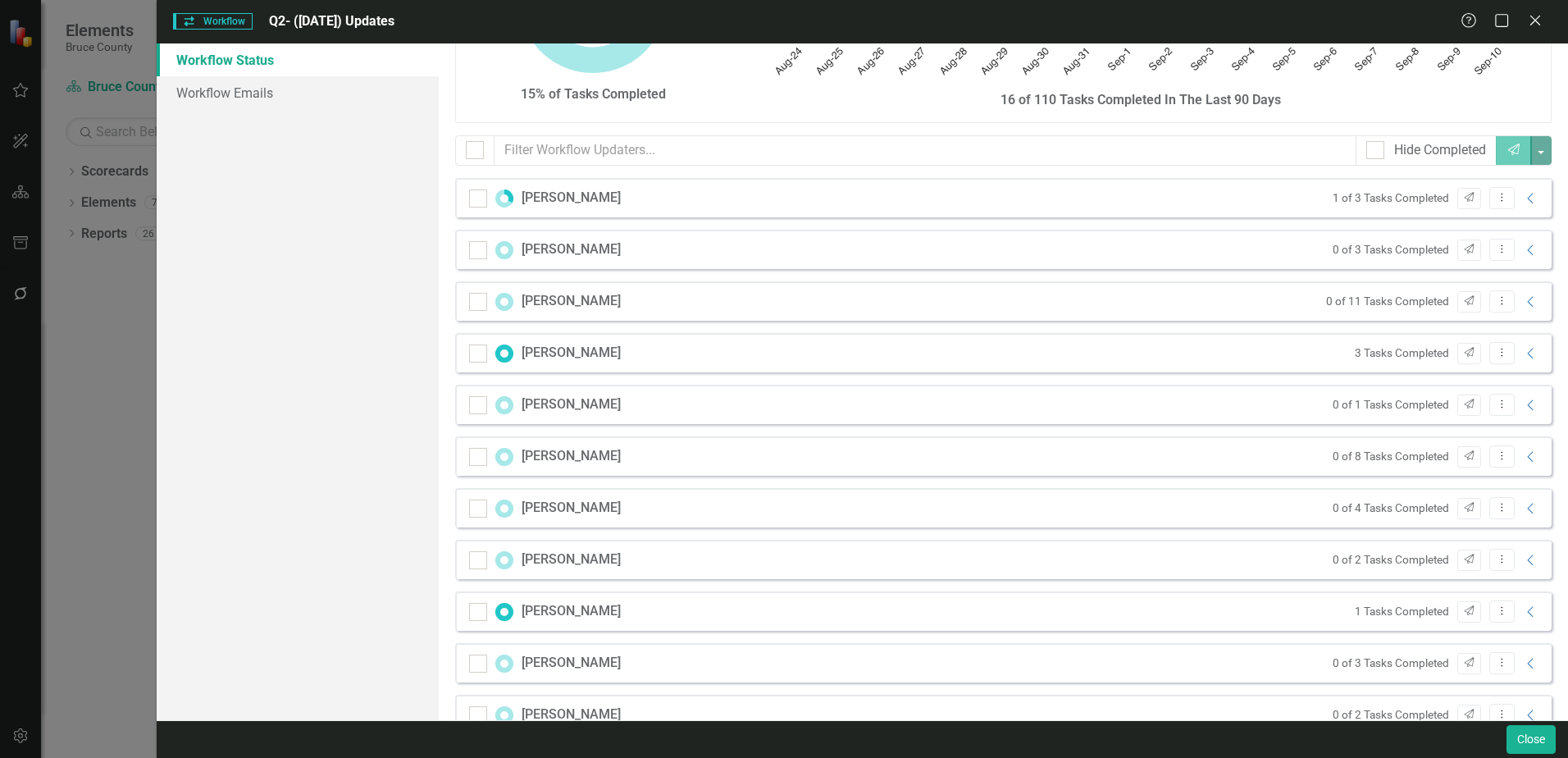
scroll to position [170, 0]
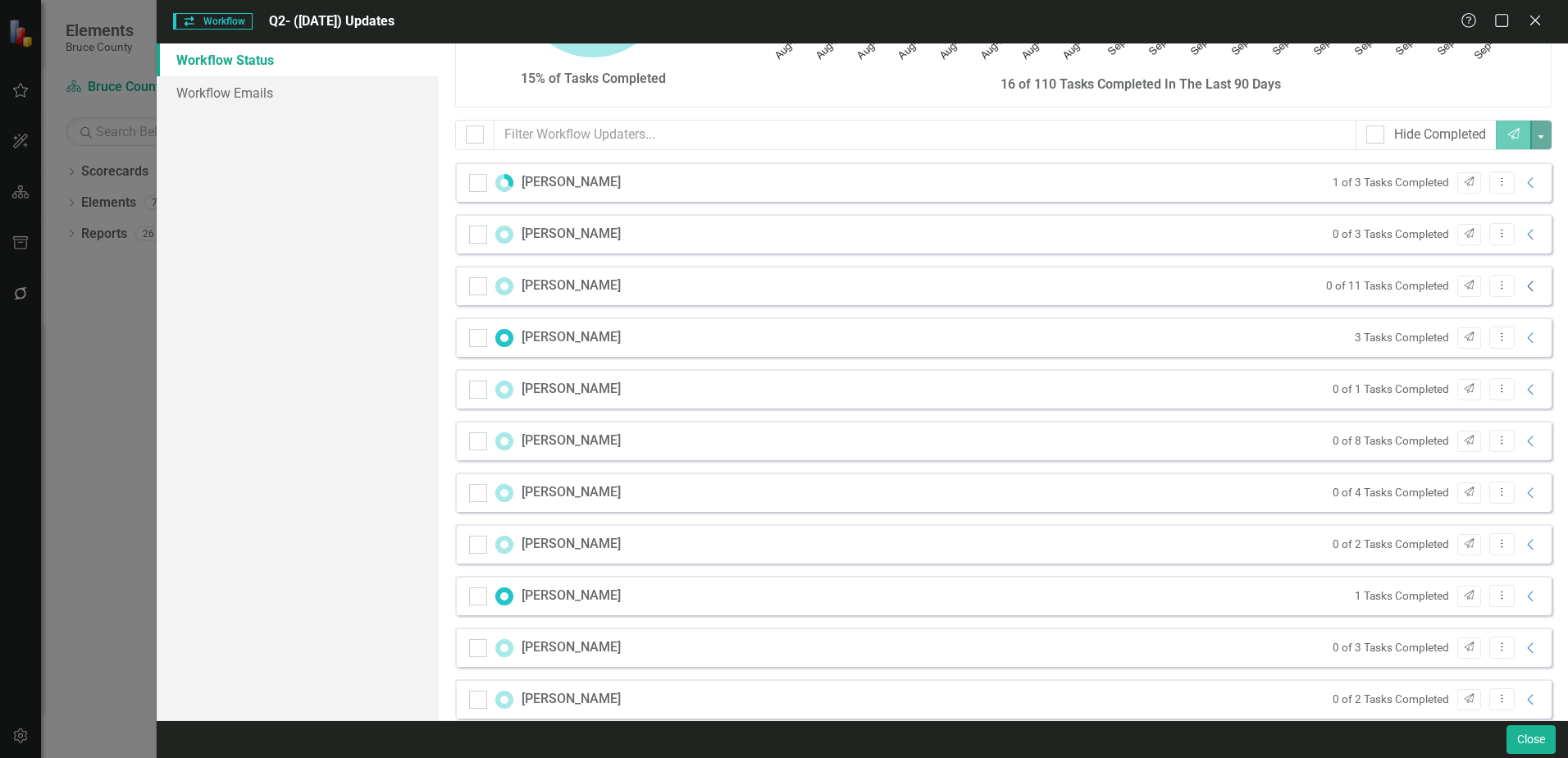
click at [1523, 289] on icon "Collapse" at bounding box center [1531, 286] width 17 height 13
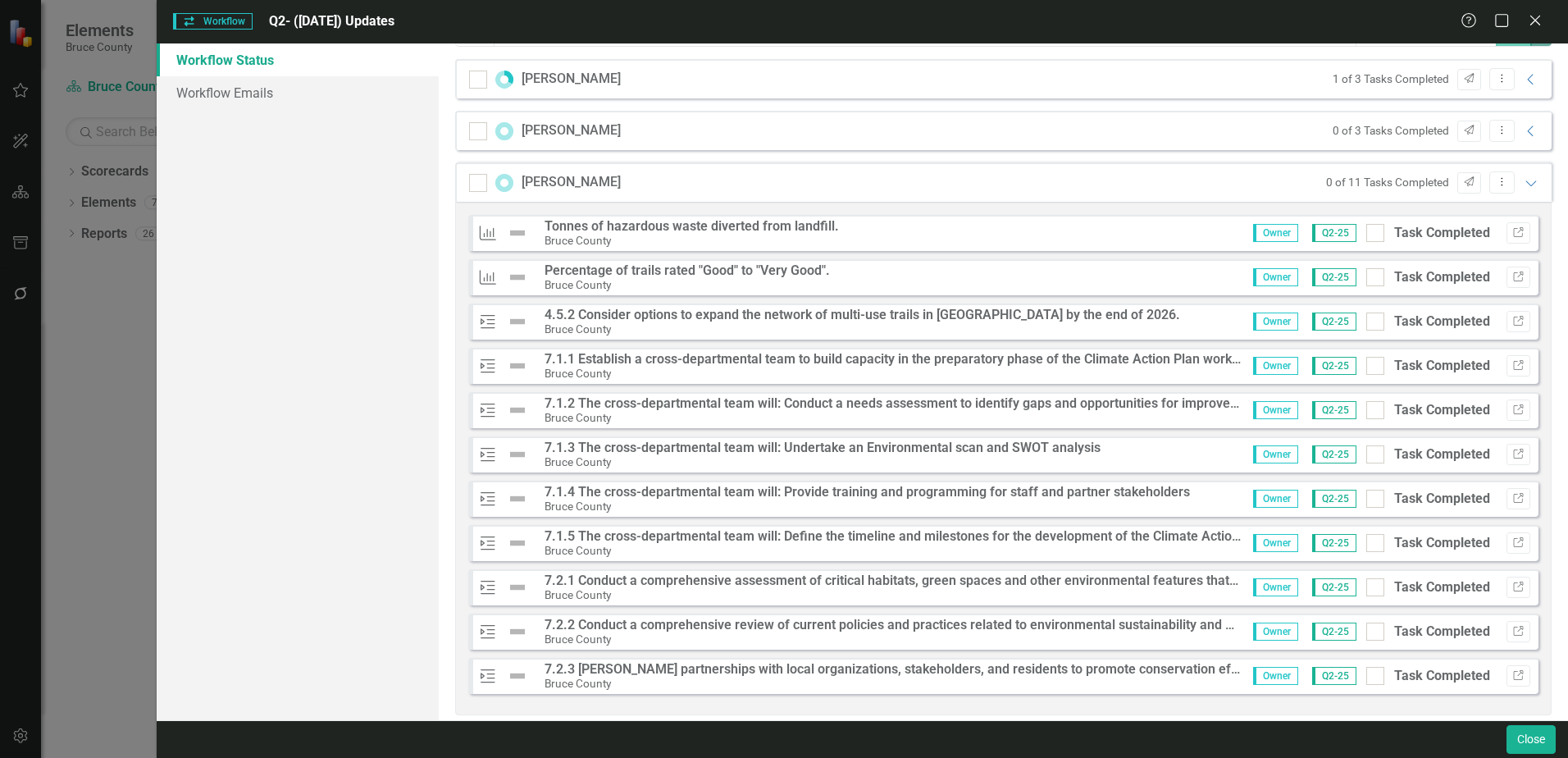
scroll to position [272, 0]
click at [1523, 181] on icon "Expanded" at bounding box center [1531, 184] width 17 height 13
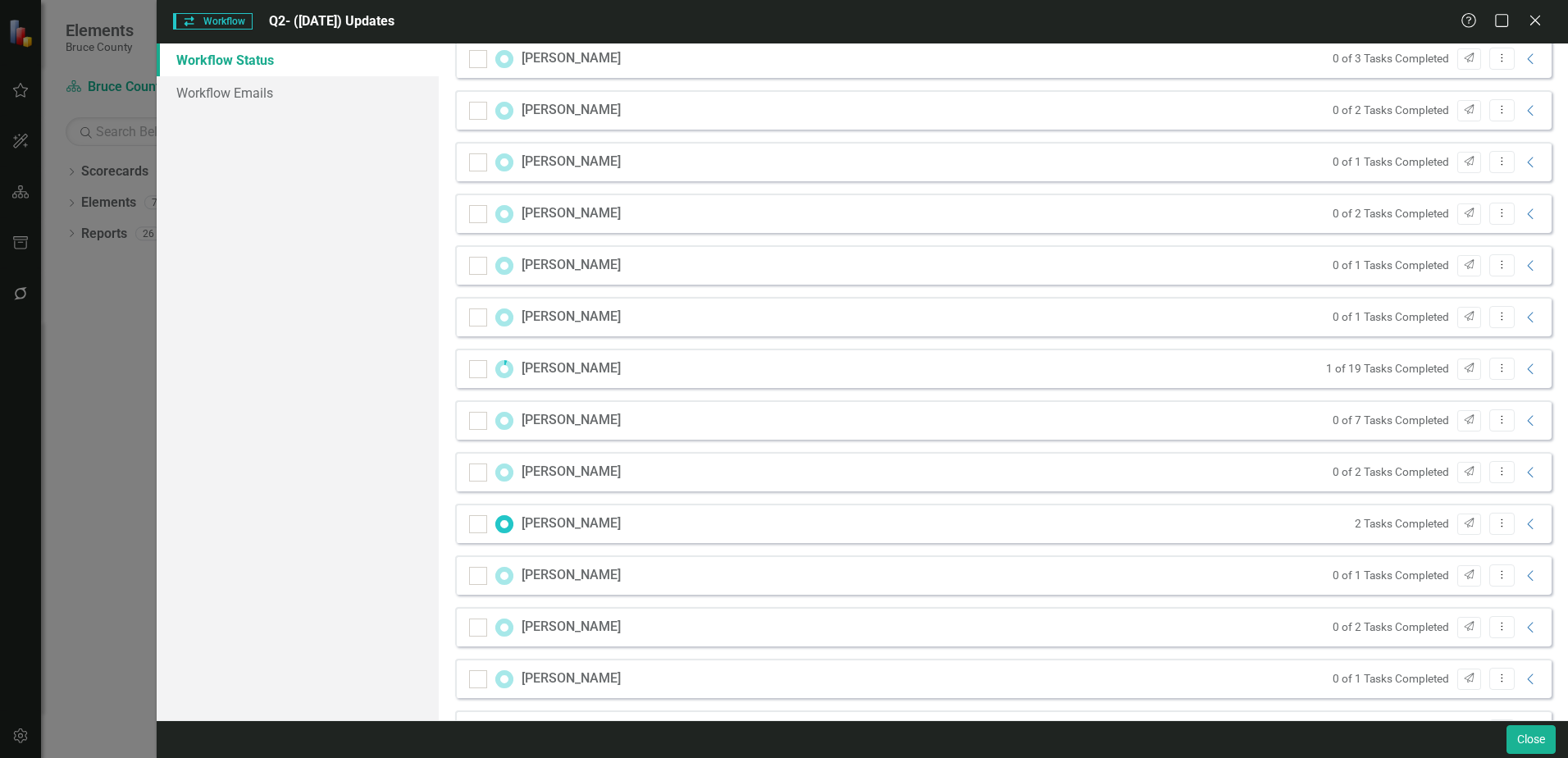
scroll to position [765, 0]
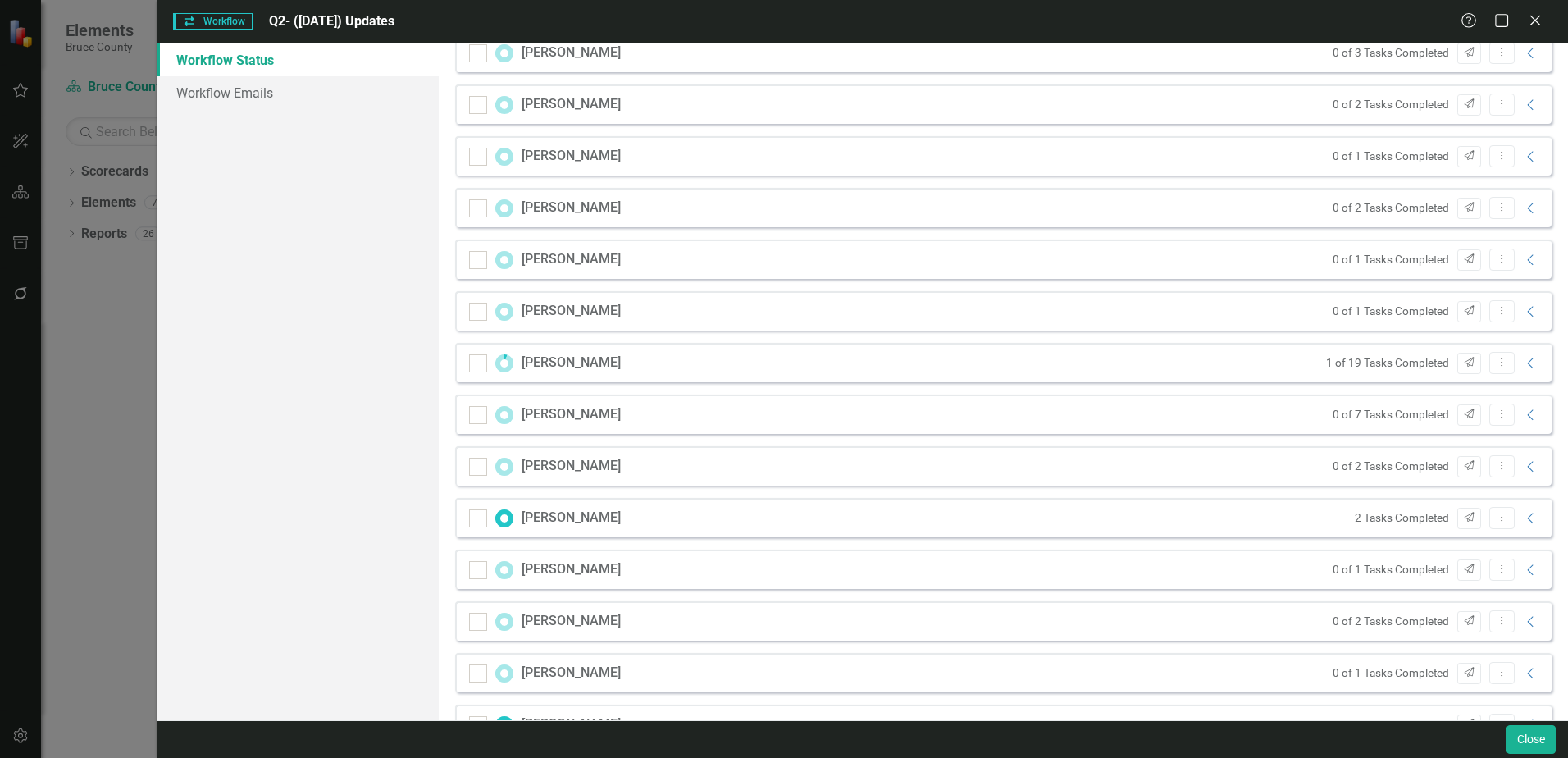
click at [1345, 372] on div "[PERSON_NAME] 1 of 19 Tasks Completed Send Dropdown Menu Collapse" at bounding box center [1003, 362] width 1096 height 39
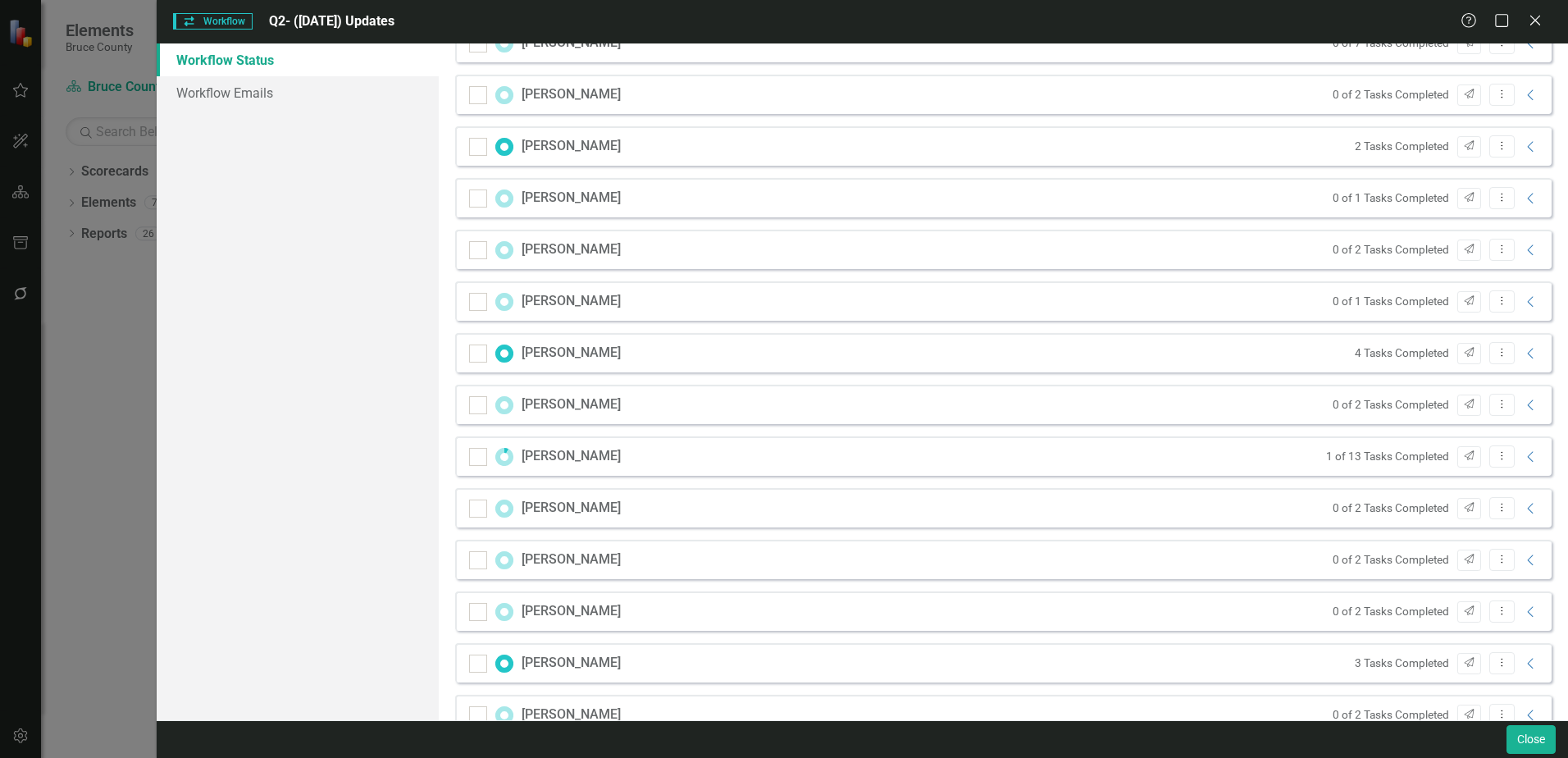
scroll to position [1175, 0]
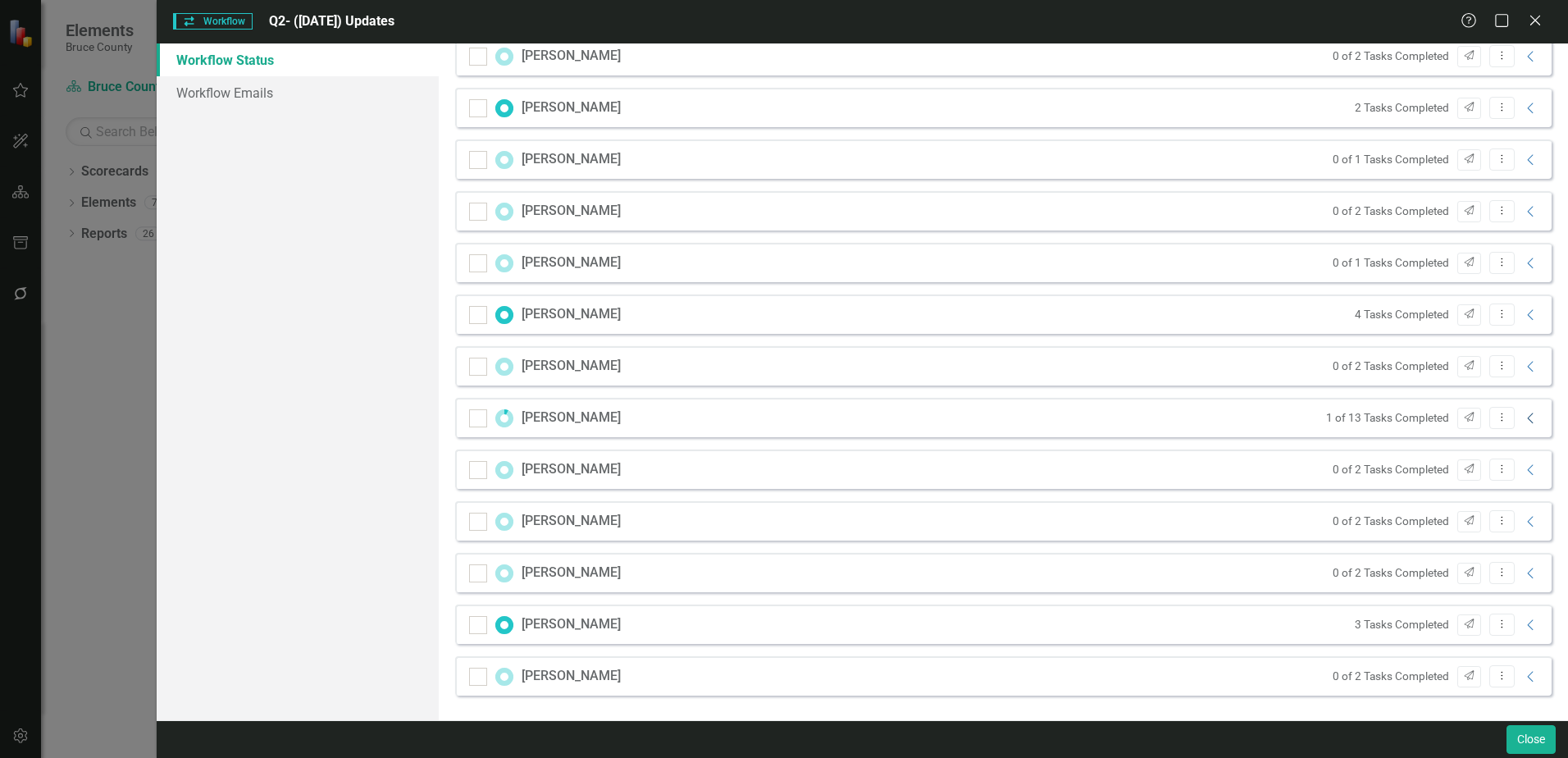
click at [1524, 418] on icon "Collapse" at bounding box center [1531, 418] width 17 height 13
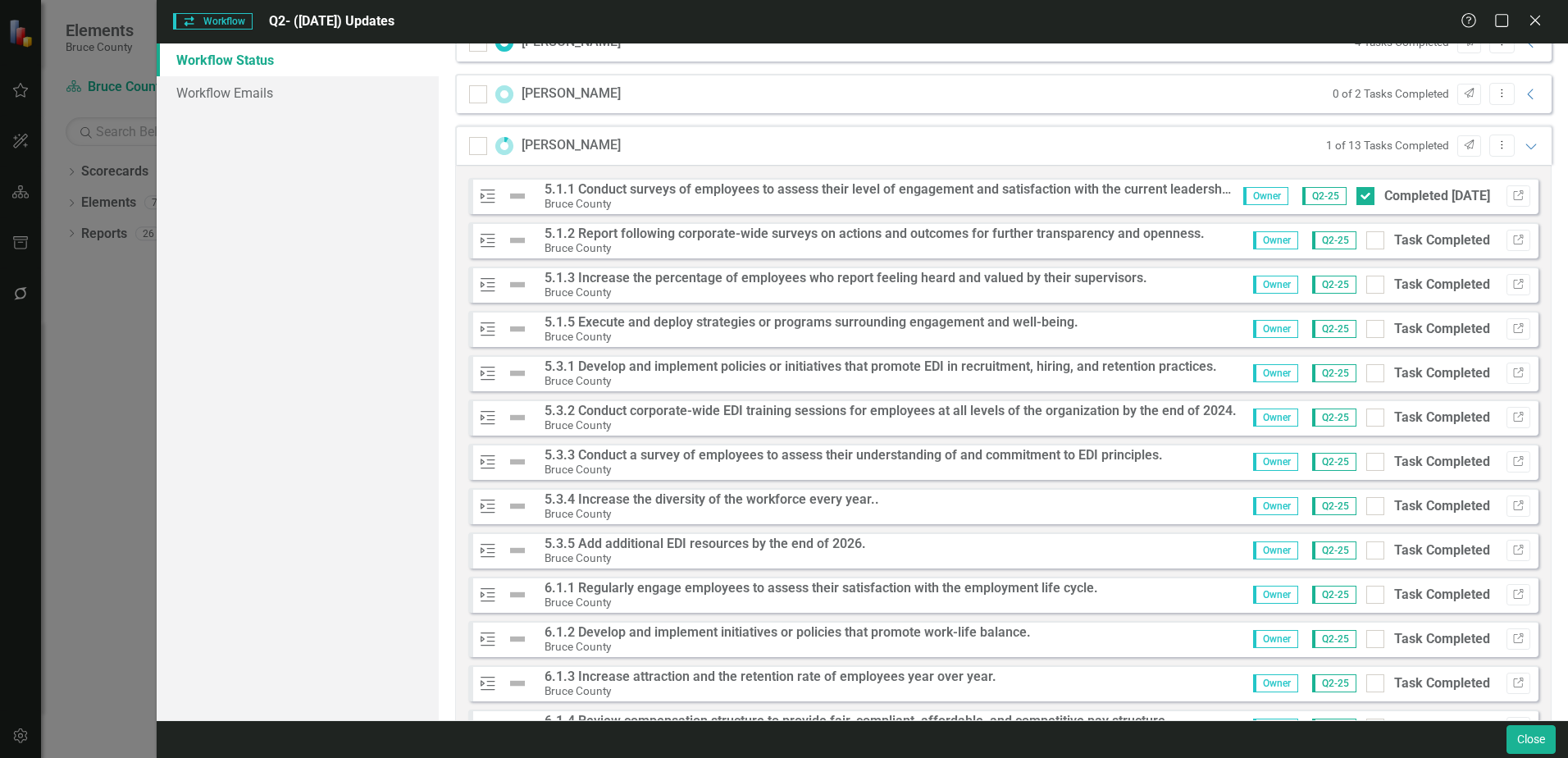
scroll to position [1421, 0]
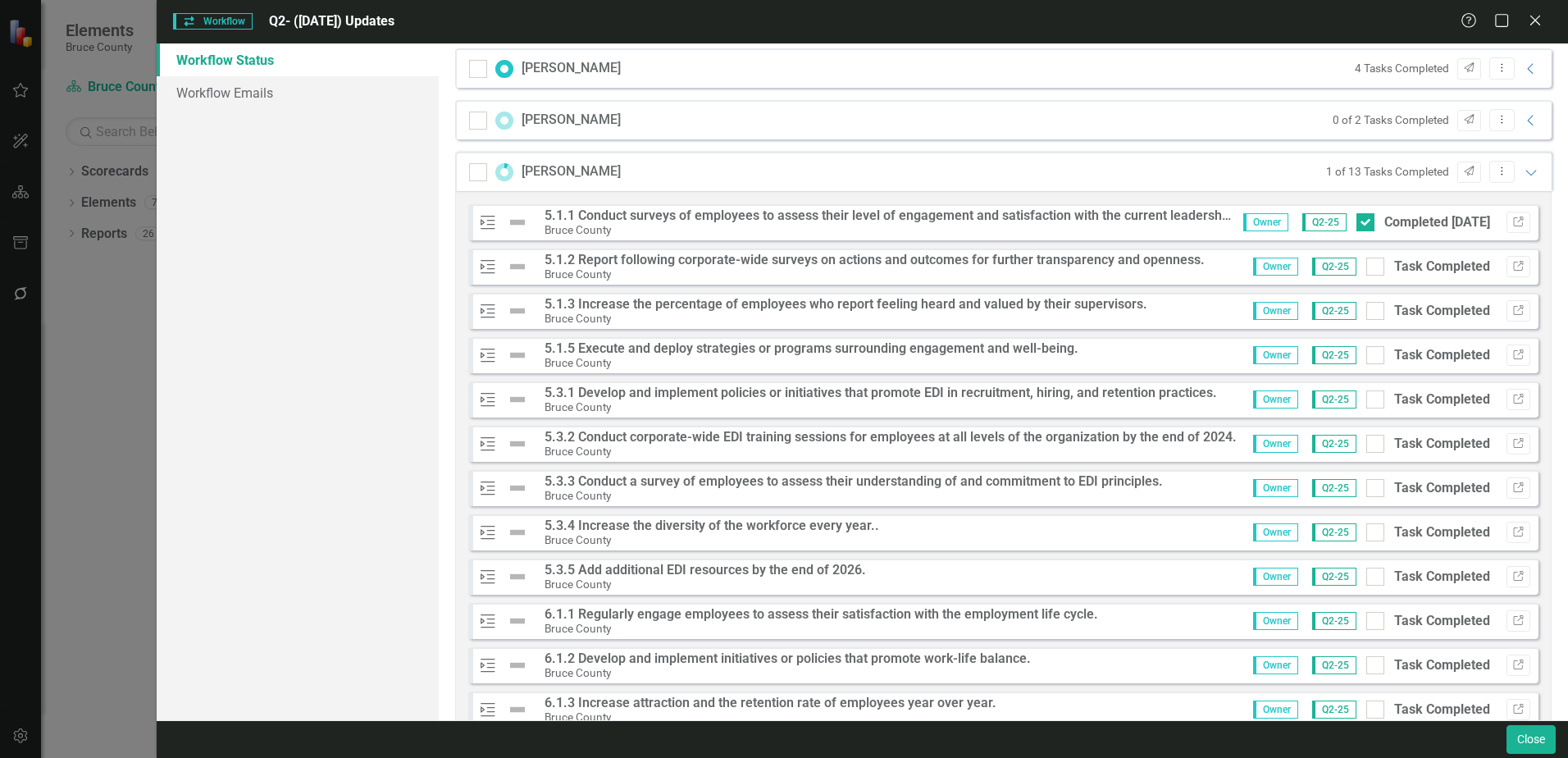
click at [1519, 181] on div "1 of 13 Tasks Completed Send Dropdown Menu Expanded" at bounding box center [1429, 172] width 222 height 23
click at [1523, 171] on icon "Expanded" at bounding box center [1531, 172] width 17 height 13
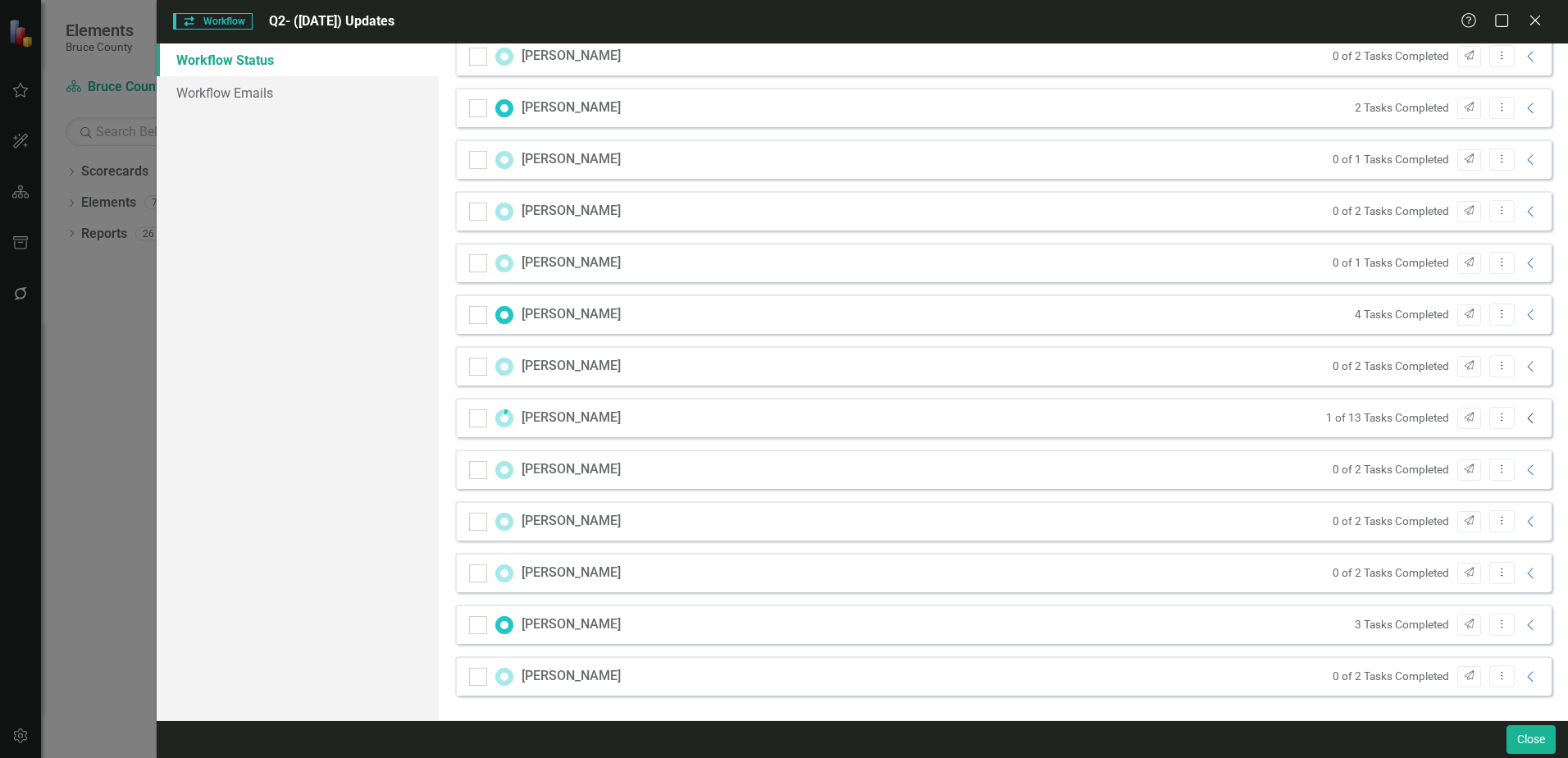
scroll to position [1175, 0]
click at [1523, 626] on icon "Collapse" at bounding box center [1531, 624] width 17 height 13
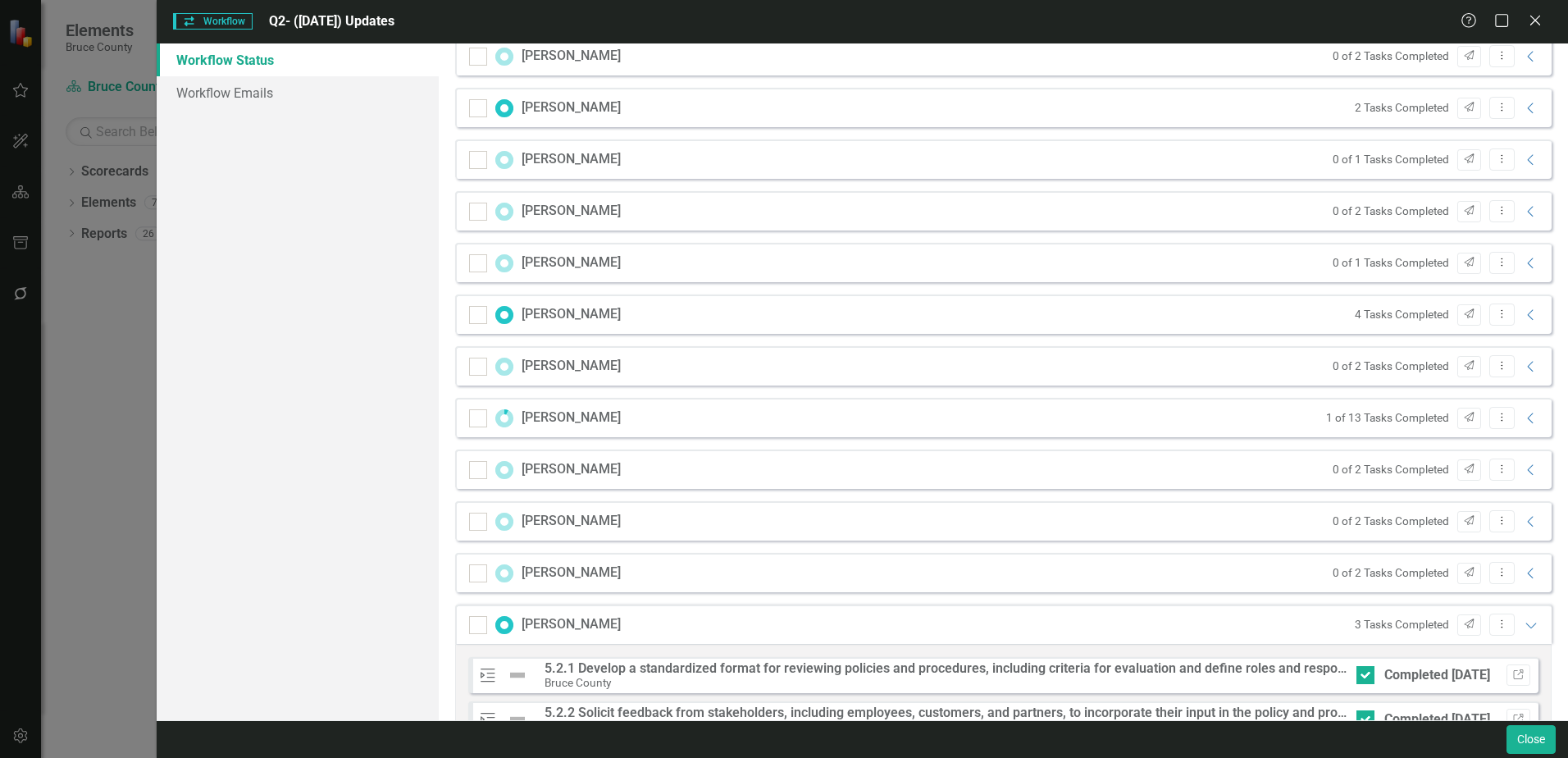
scroll to position [1334, 0]
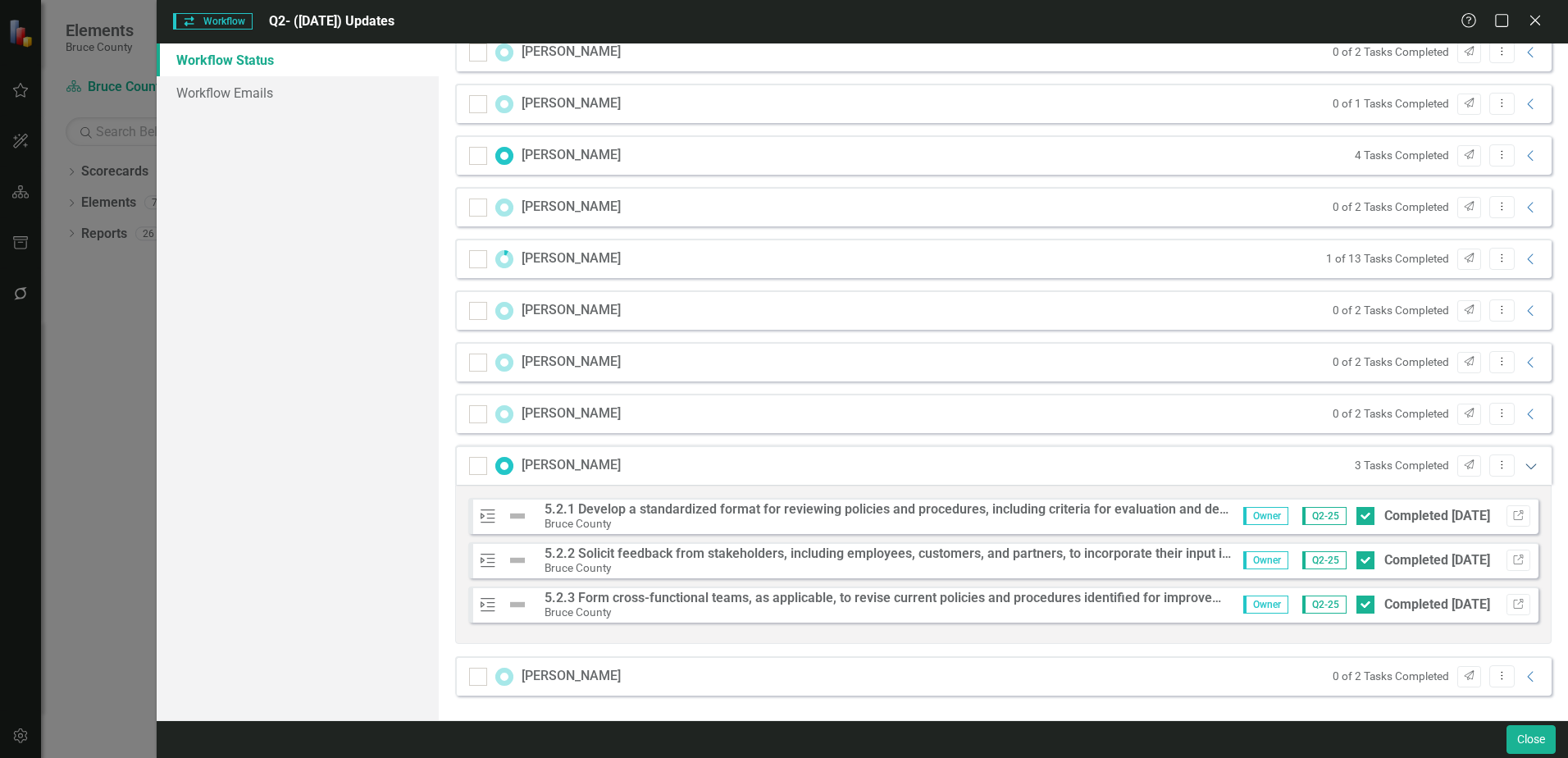
click at [1523, 466] on icon "Expanded" at bounding box center [1531, 465] width 17 height 13
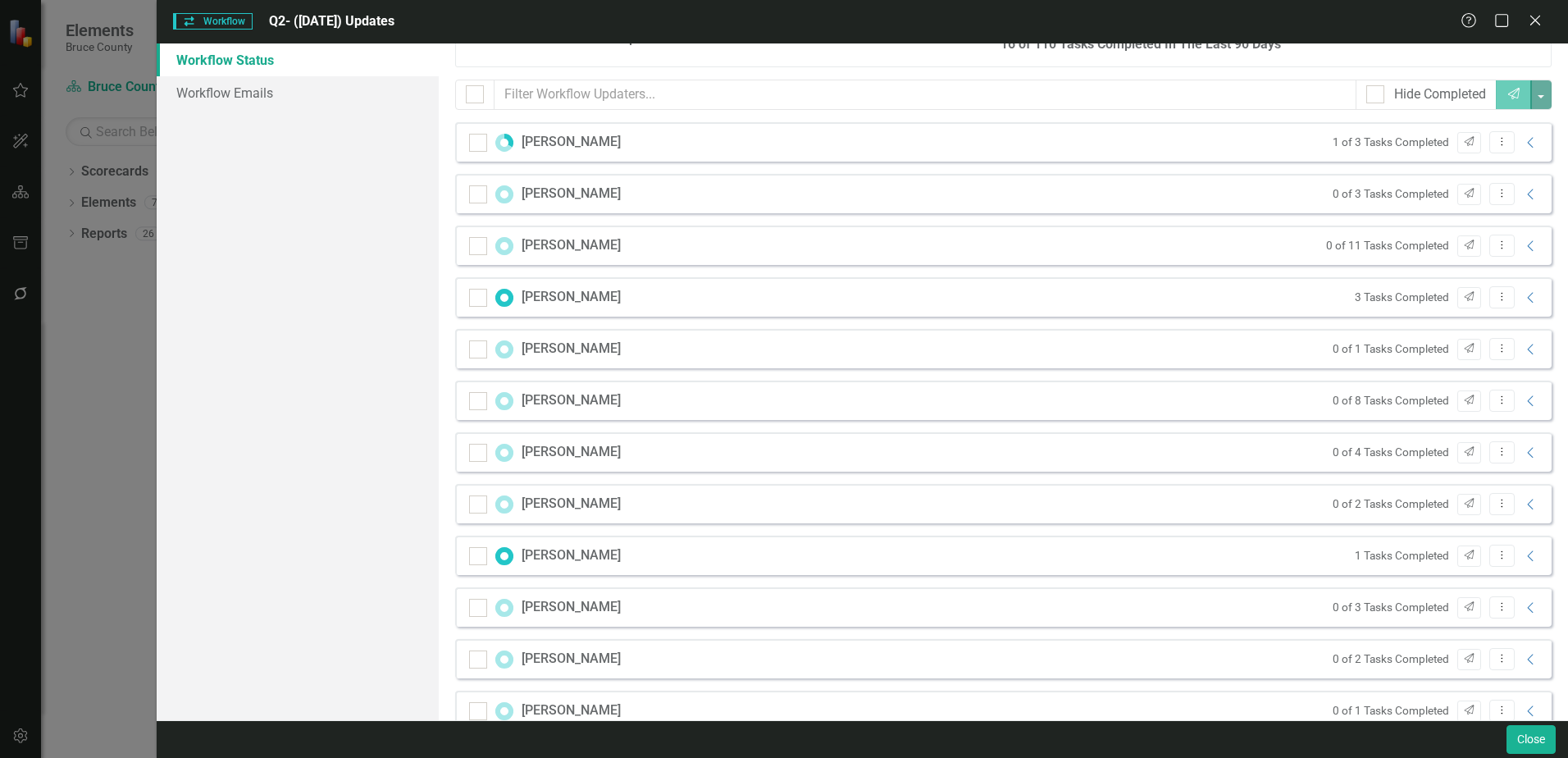
scroll to position [0, 0]
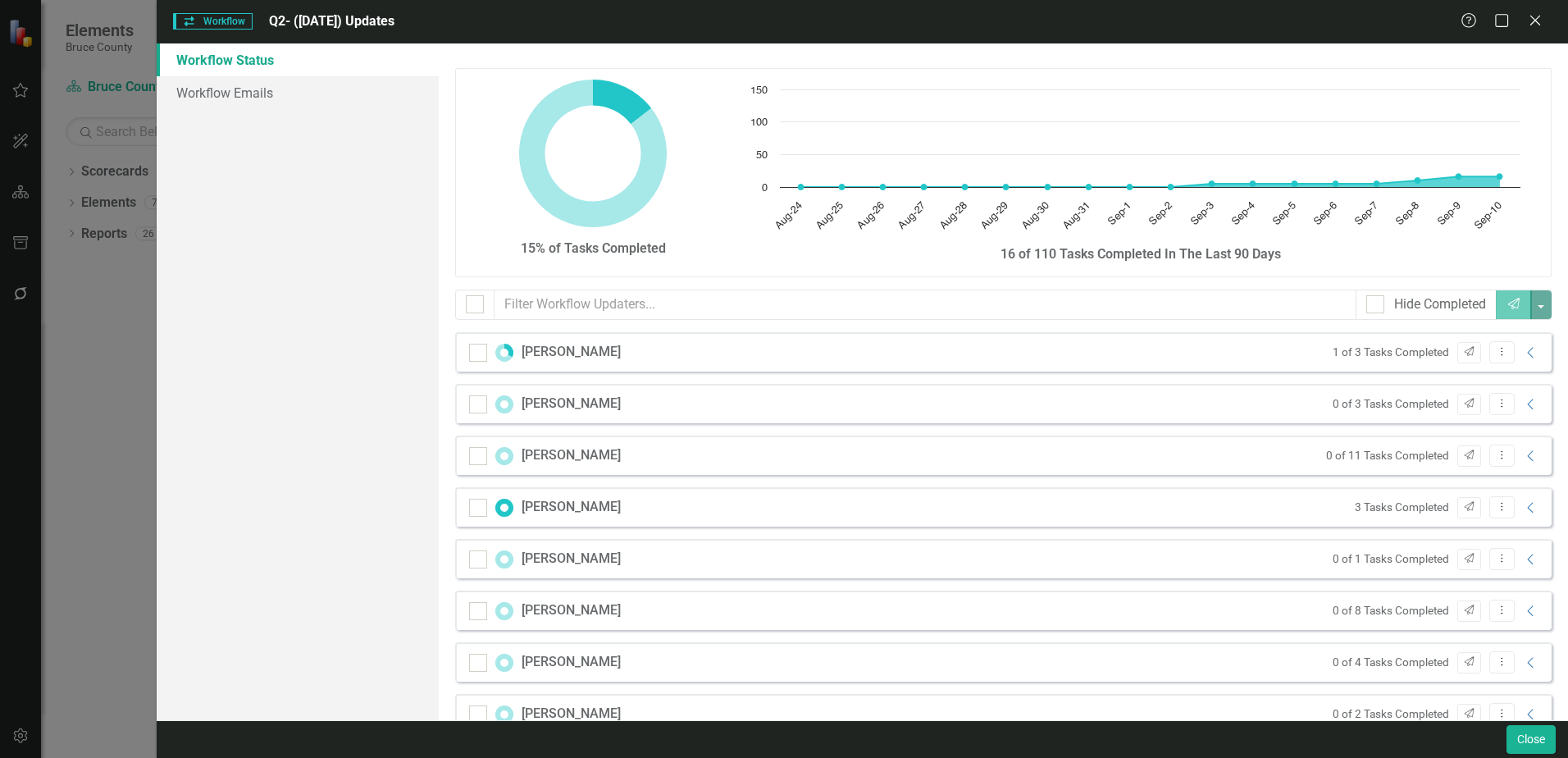
click at [257, 268] on div "Workflow Status Workflow Emails" at bounding box center [297, 381] width 282 height 677
click at [1531, 20] on icon "Close" at bounding box center [1535, 21] width 21 height 16
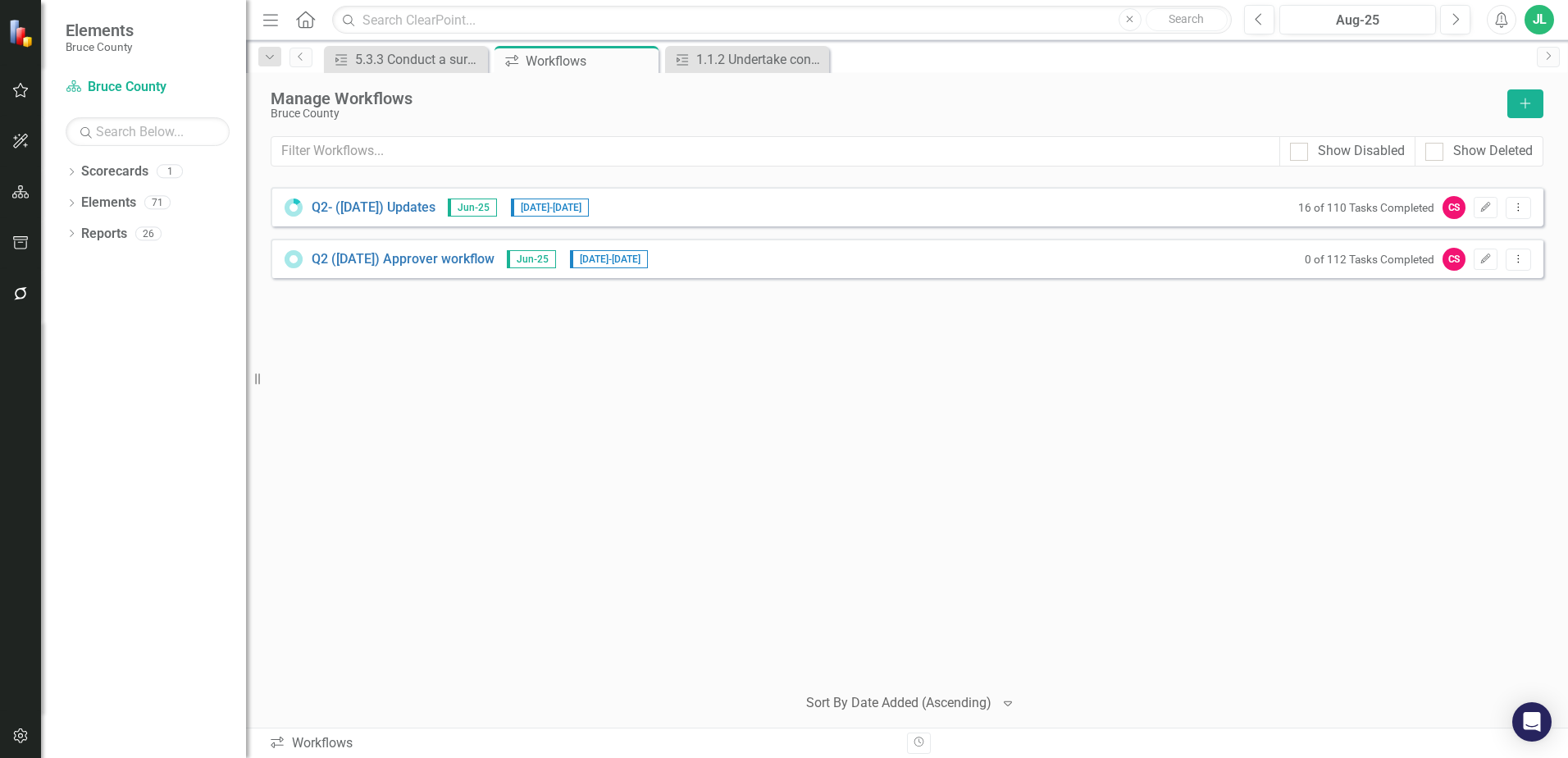
click at [815, 397] on div "Q2- ([DATE]) Updates Jun-25 [DATE] - [DATE] 16 of 110 Tasks Completed CS Edit D…" at bounding box center [907, 429] width 1273 height 483
click at [816, 398] on div "Q2- ([DATE]) Updates Jun-25 [DATE] - [DATE] 16 of 110 Tasks Completed CS Edit D…" at bounding box center [907, 429] width 1273 height 483
